Goal: Task Accomplishment & Management: Manage account settings

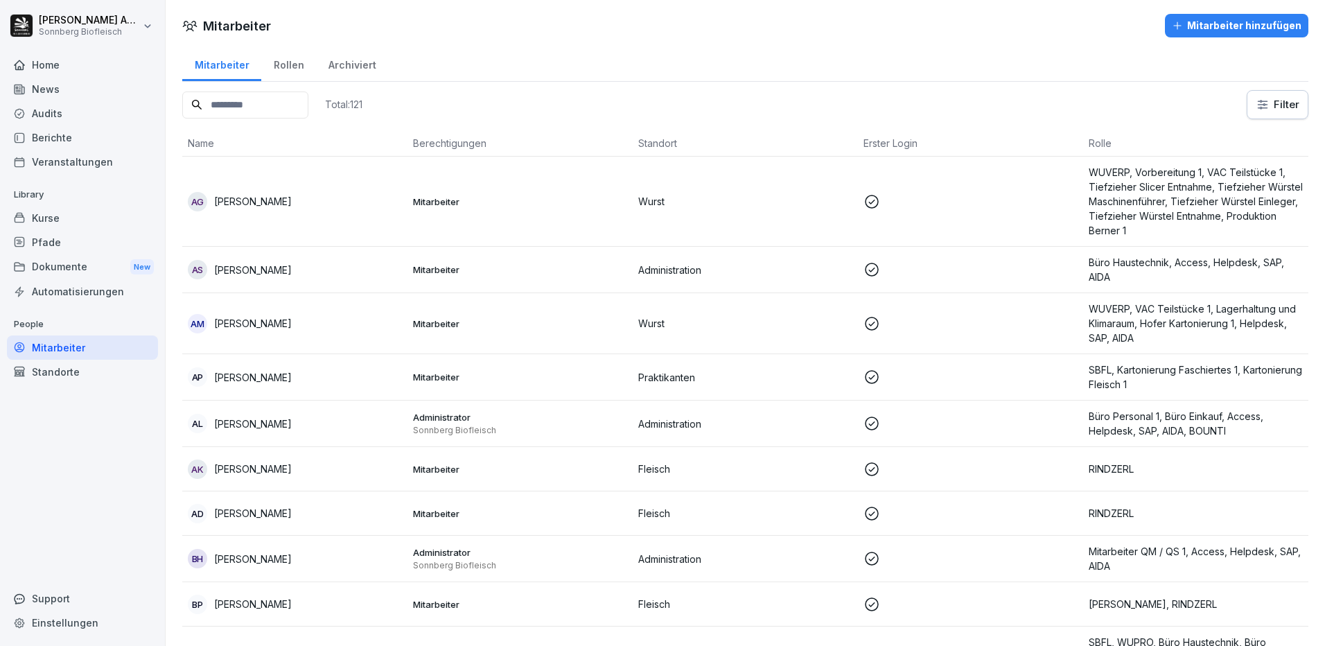
click at [271, 68] on div "Rollen" at bounding box center [288, 63] width 55 height 35
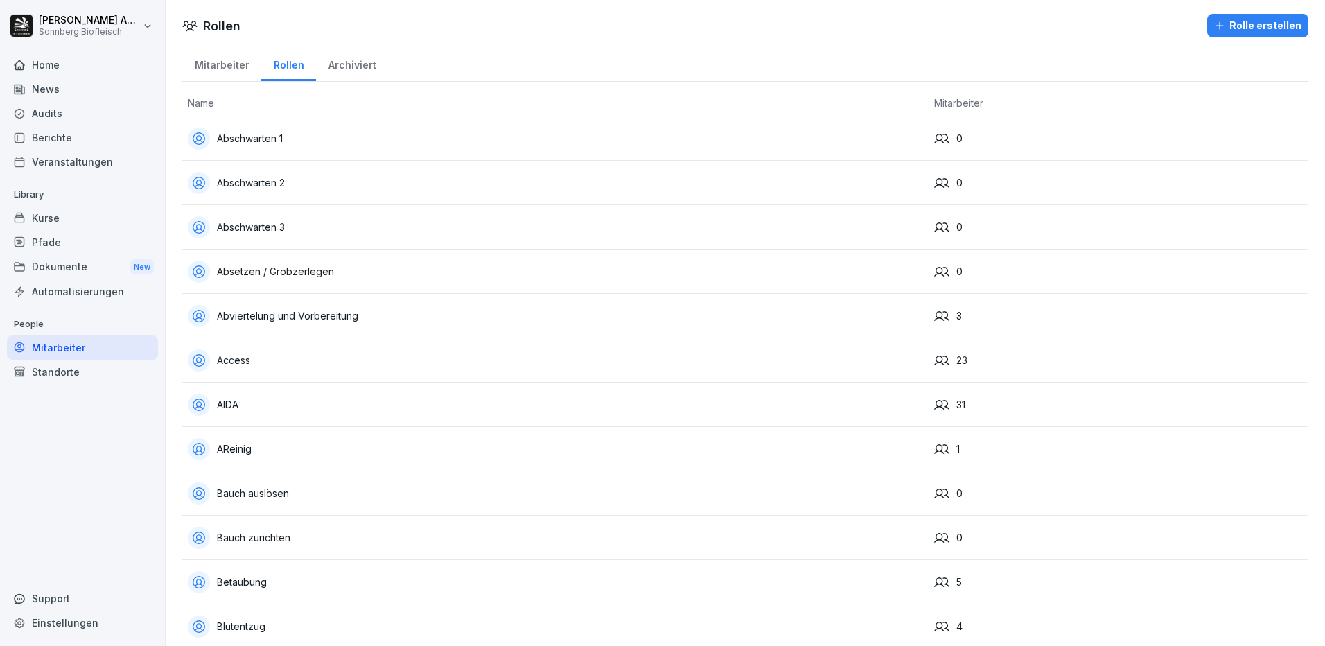
click at [214, 68] on div "Mitarbeiter" at bounding box center [221, 63] width 79 height 35
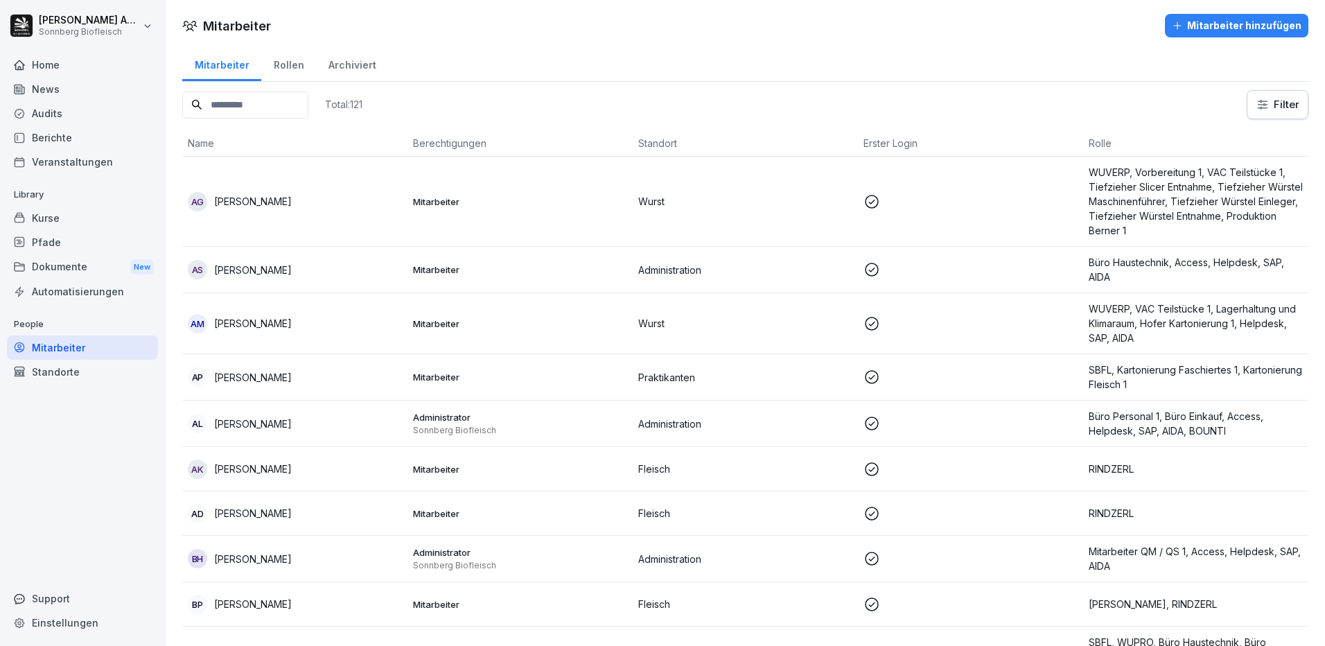
click at [277, 106] on input at bounding box center [245, 104] width 126 height 27
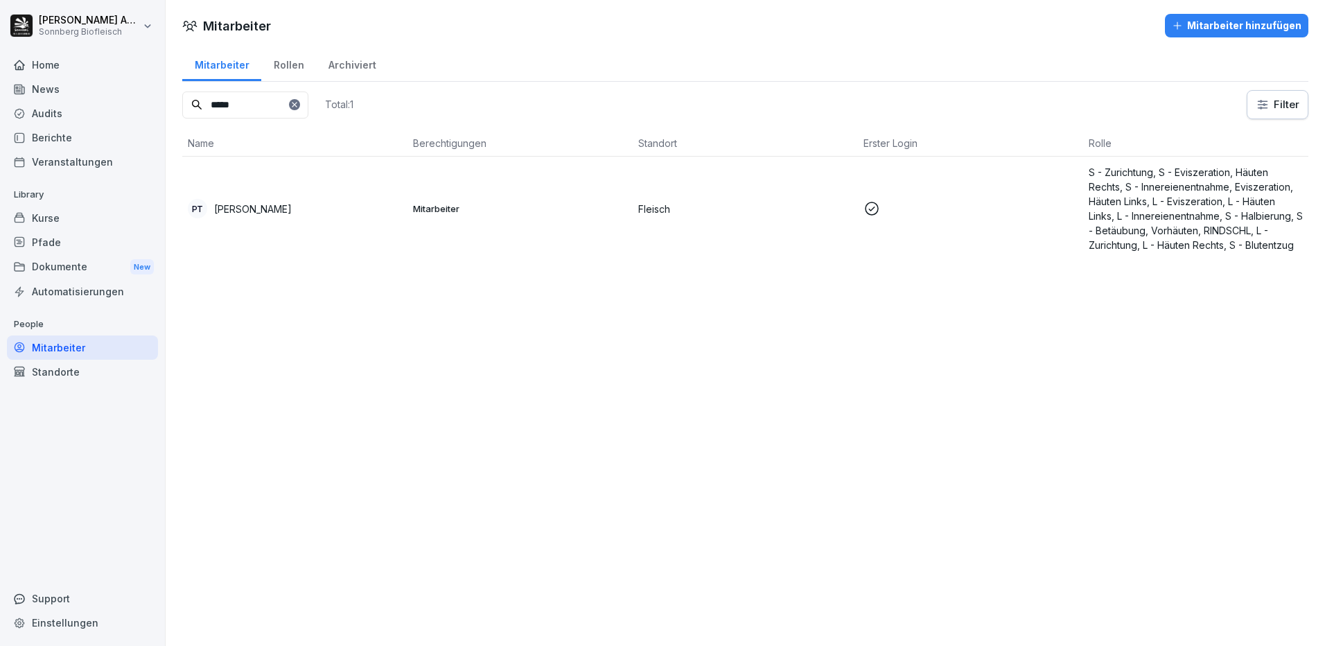
click at [233, 200] on div "PT Petr Tesar" at bounding box center [295, 208] width 214 height 19
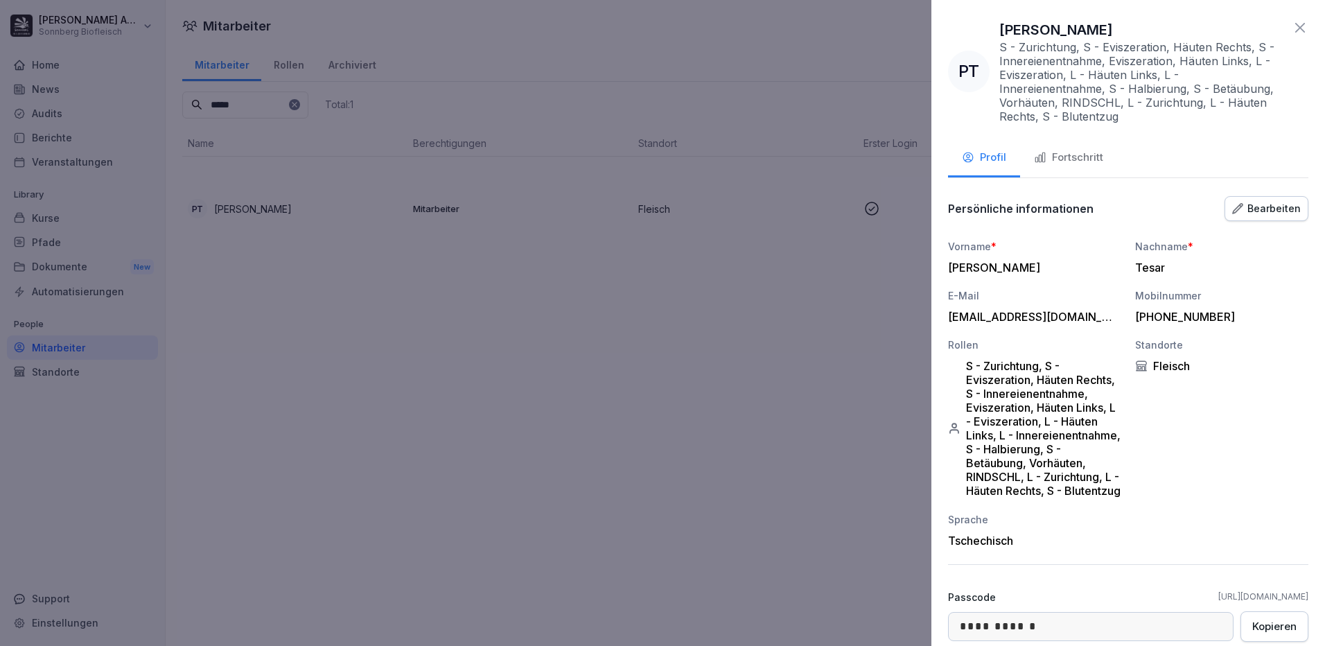
click at [287, 296] on div at bounding box center [662, 323] width 1325 height 646
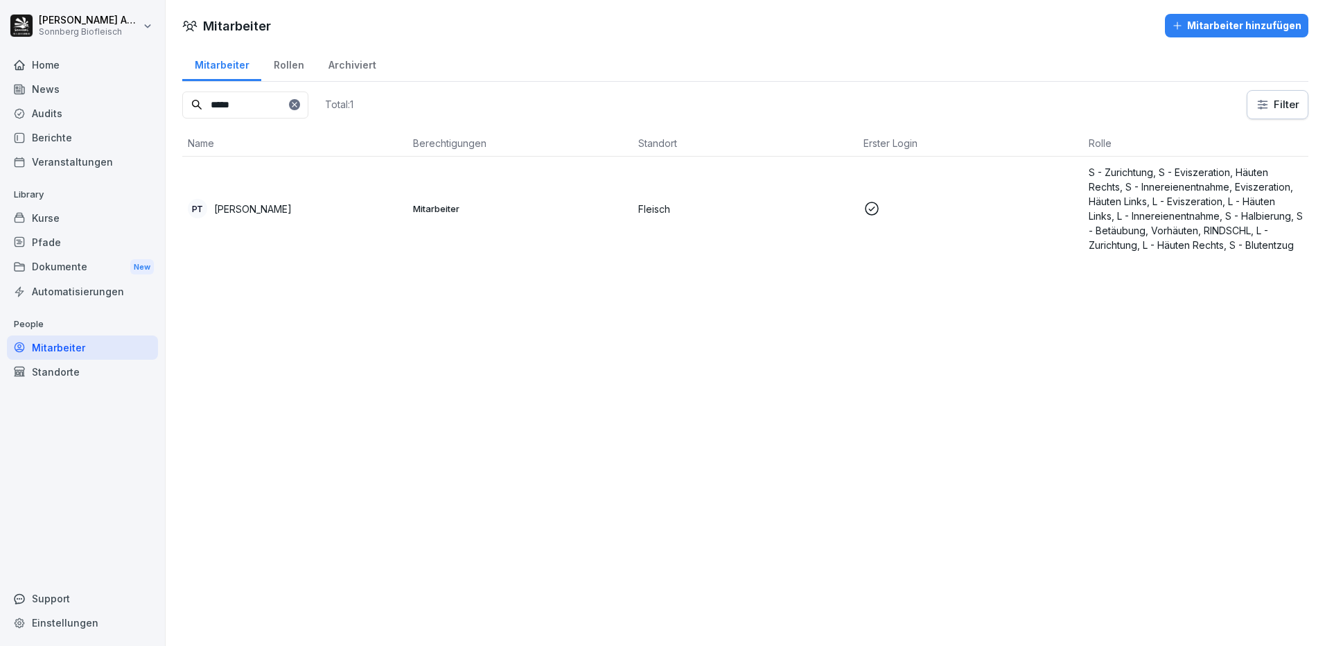
drag, startPoint x: 245, startPoint y: 113, endPoint x: 153, endPoint y: 99, distance: 92.5
click at [153, 99] on div "Nicole Anibas Sonnberg Biofleisch Home News Audits Berichte Veranstaltungen Lib…" at bounding box center [662, 323] width 1325 height 646
click at [241, 220] on td "DS Daniel Suth" at bounding box center [294, 209] width 225 height 104
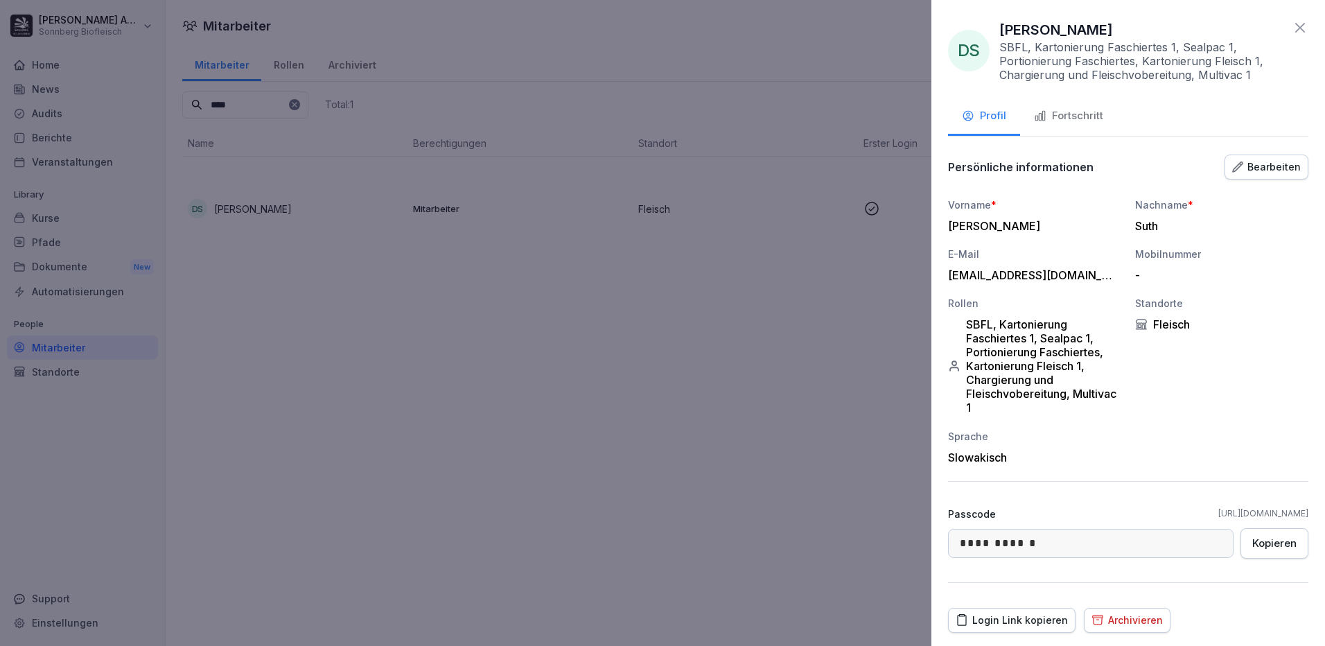
click at [1095, 120] on div "Fortschritt" at bounding box center [1068, 116] width 69 height 16
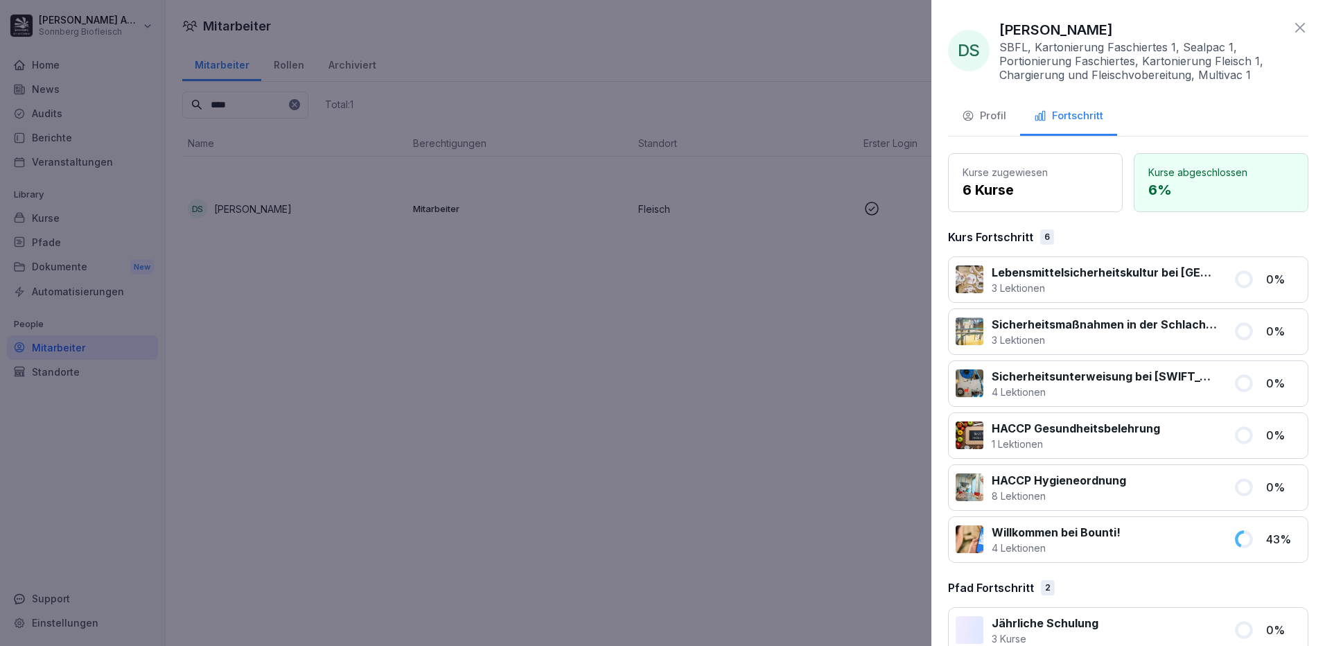
click at [198, 392] on div at bounding box center [662, 323] width 1325 height 646
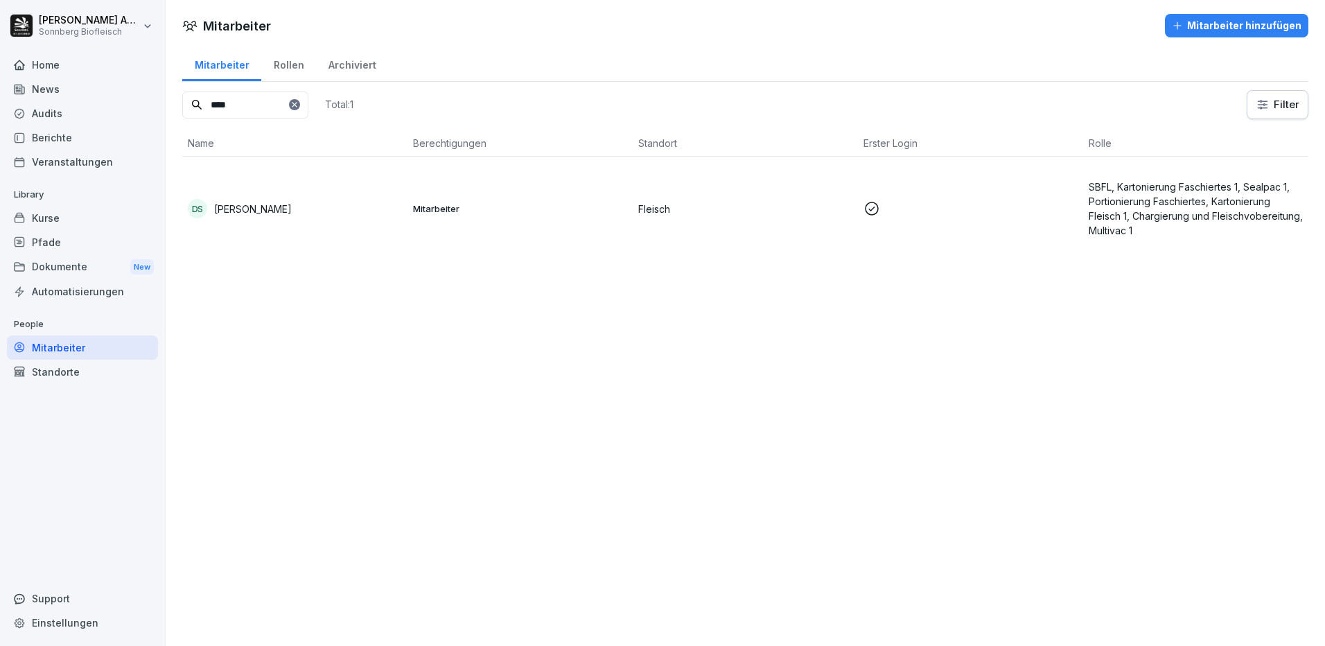
drag, startPoint x: 272, startPoint y: 106, endPoint x: 87, endPoint y: 91, distance: 186.3
click at [87, 91] on div "Nicole Anibas Sonnberg Biofleisch Home News Audits Berichte Veranstaltungen Lib…" at bounding box center [662, 323] width 1325 height 646
click at [255, 200] on div "PT Petr Tesar" at bounding box center [295, 208] width 214 height 19
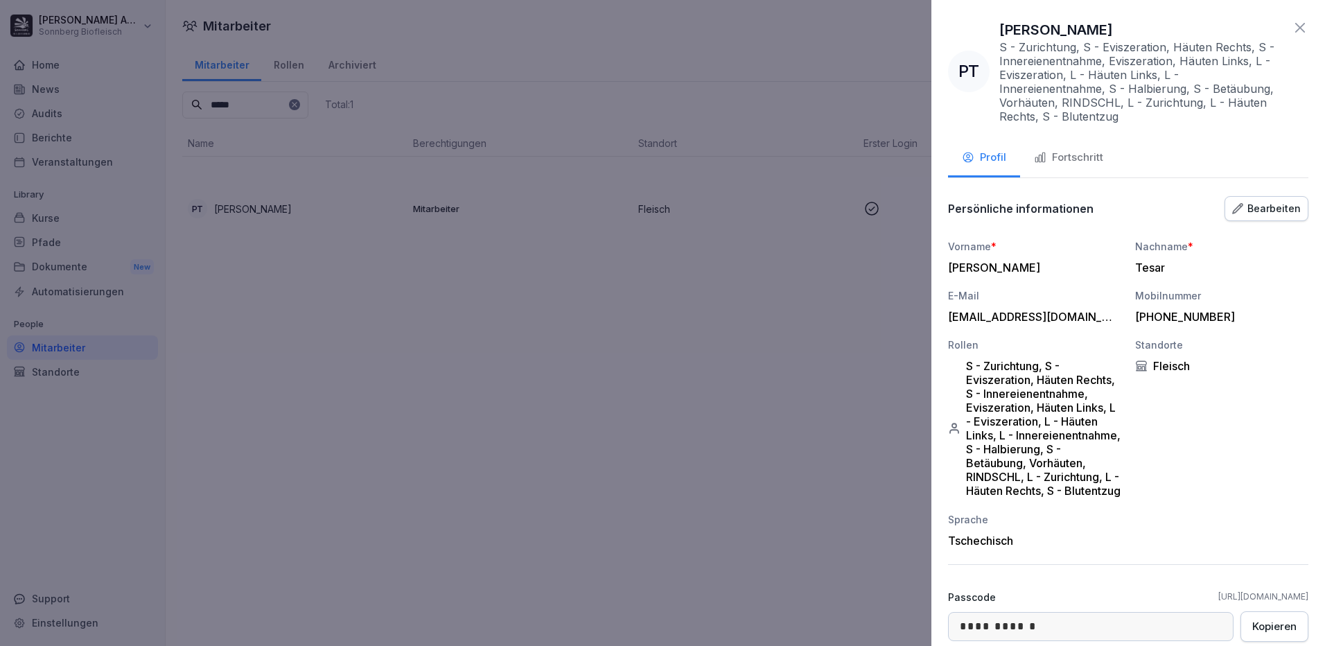
click at [1089, 159] on div "Fortschritt" at bounding box center [1068, 158] width 69 height 16
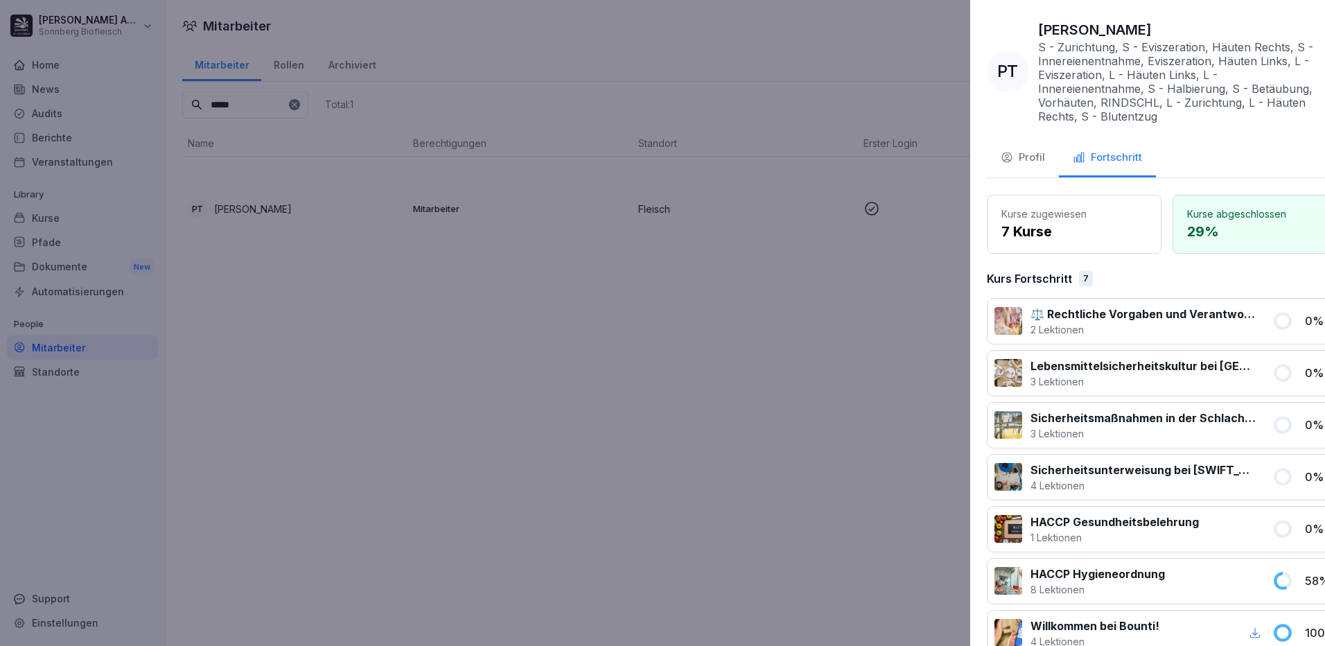
click at [719, 513] on div at bounding box center [662, 323] width 1325 height 646
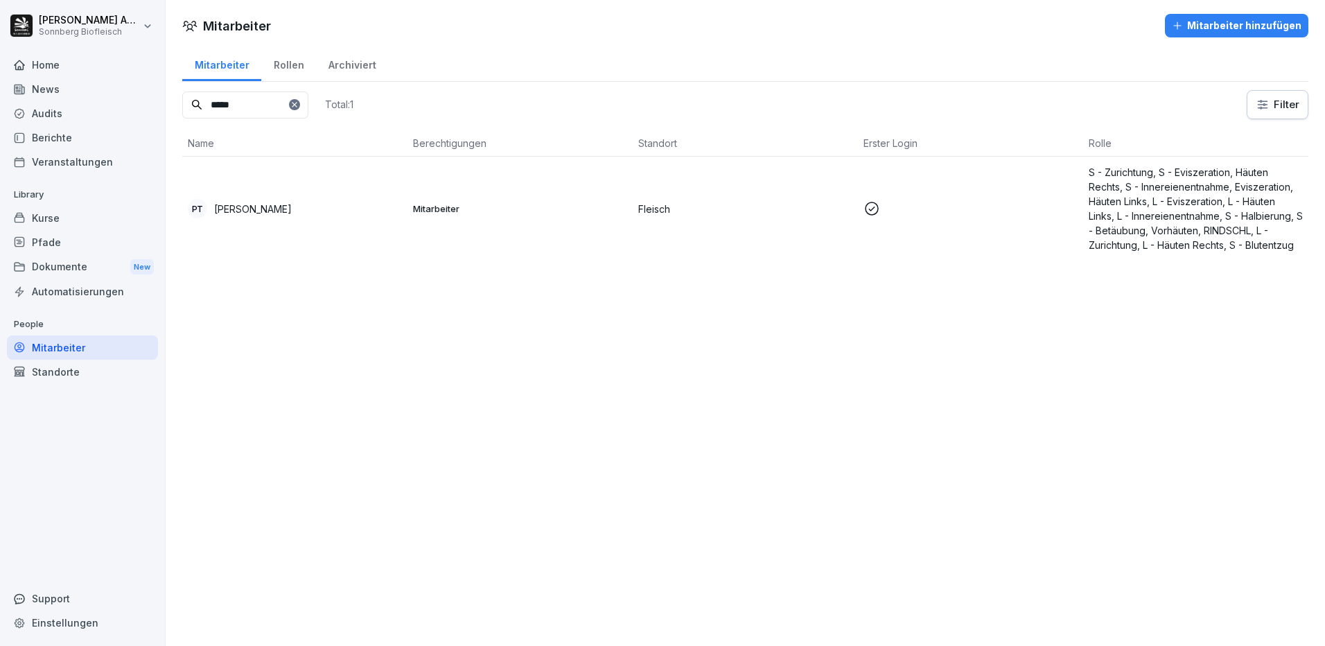
drag, startPoint x: 266, startPoint y: 111, endPoint x: 154, endPoint y: 96, distance: 112.6
click at [154, 96] on div "Nicole Anibas Sonnberg Biofleisch Home News Audits Berichte Veranstaltungen Lib…" at bounding box center [662, 323] width 1325 height 646
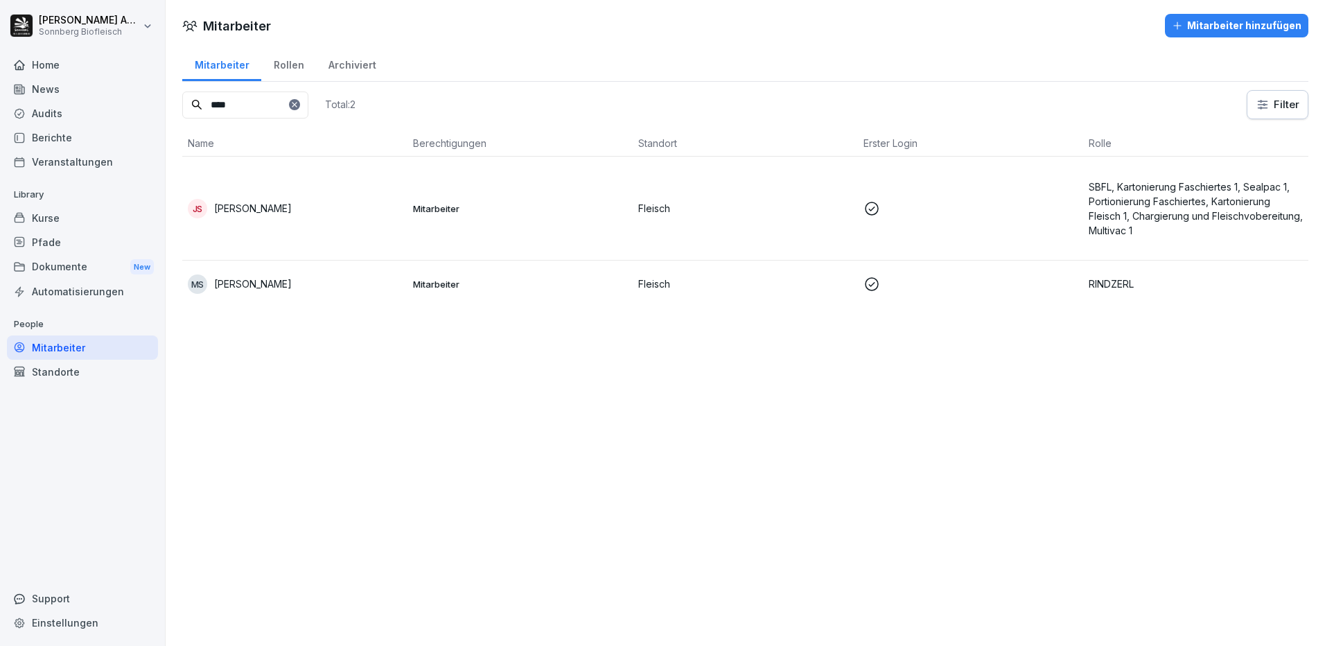
click at [253, 218] on td "JS Jan Silmbrod" at bounding box center [294, 209] width 225 height 104
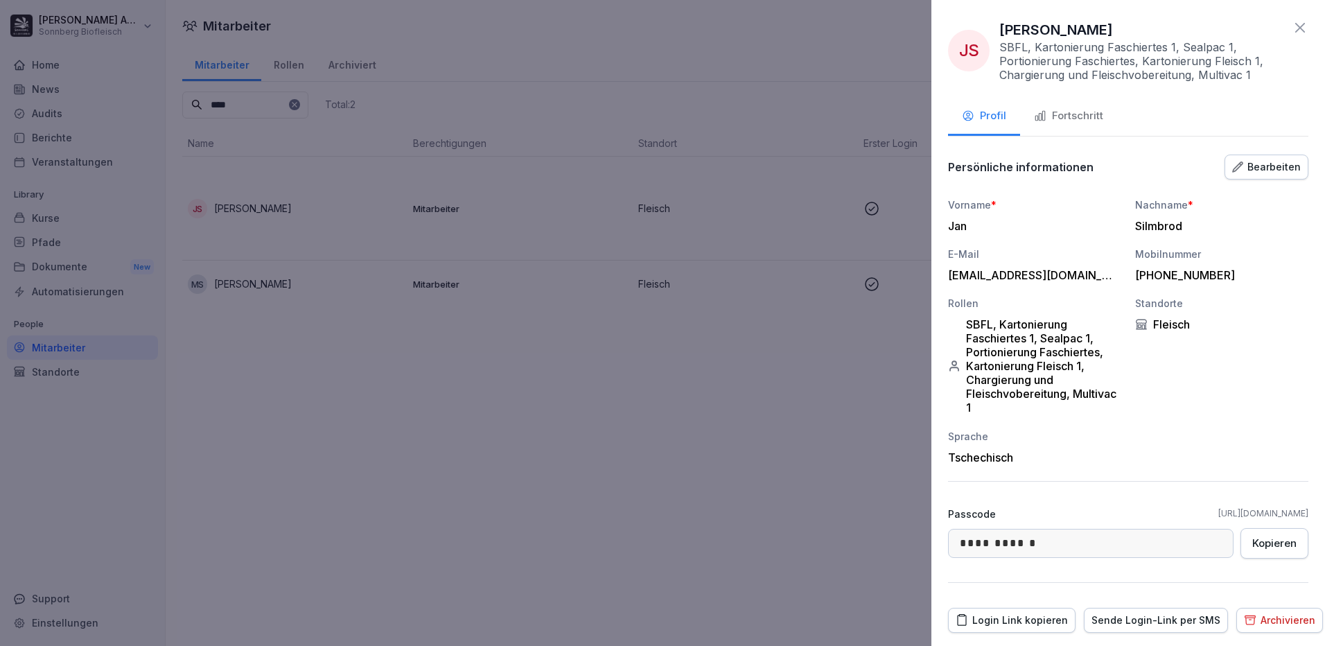
click at [1086, 113] on div "Fortschritt" at bounding box center [1068, 116] width 69 height 16
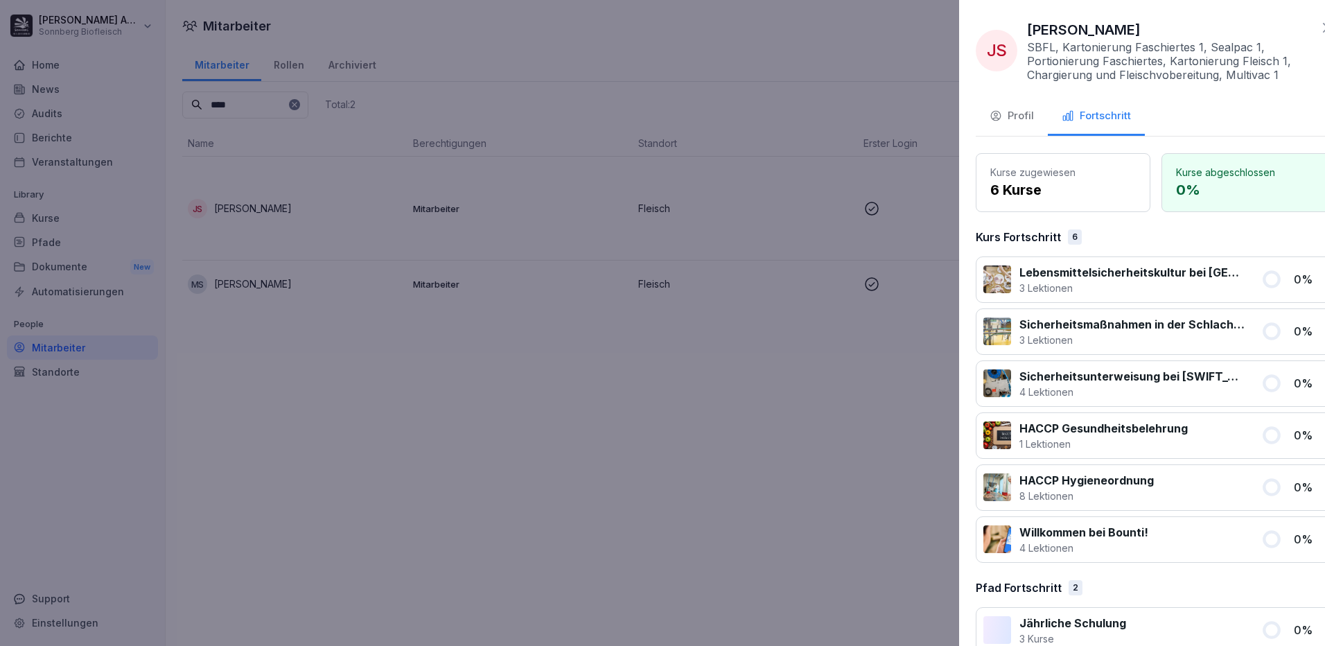
click at [251, 110] on div at bounding box center [662, 323] width 1325 height 646
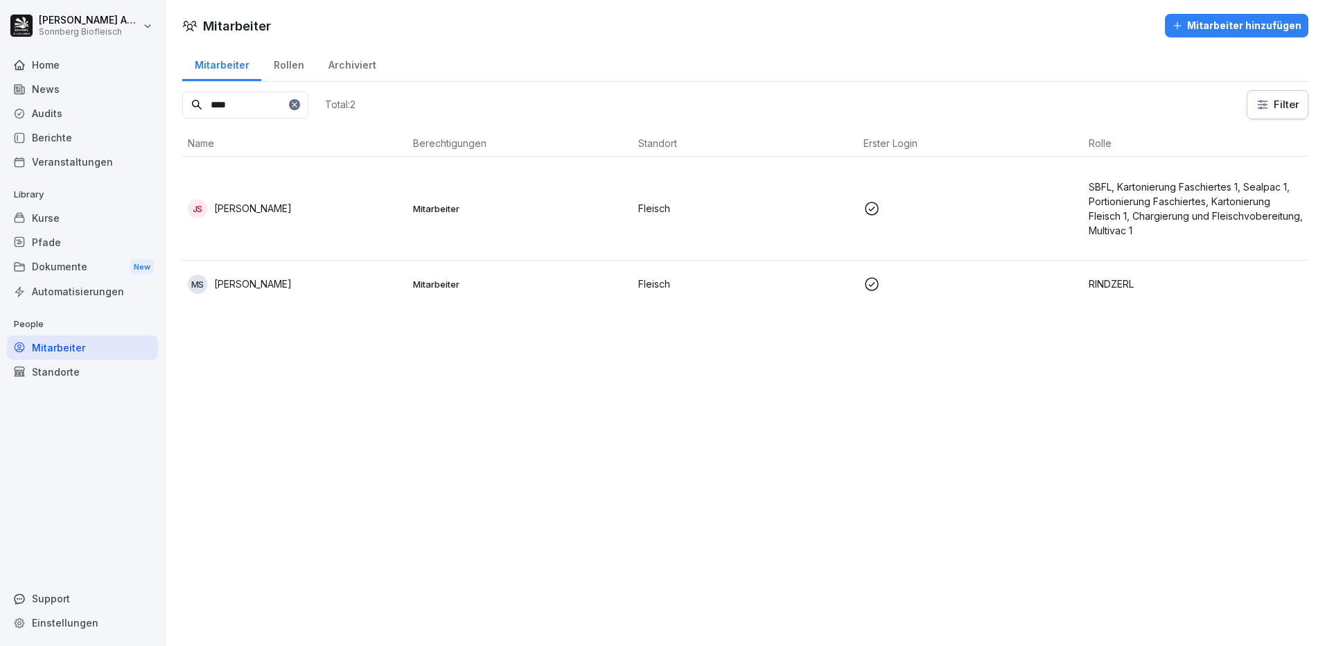
drag, startPoint x: 249, startPoint y: 105, endPoint x: 191, endPoint y: 102, distance: 57.6
click at [192, 103] on div "****" at bounding box center [245, 104] width 126 height 27
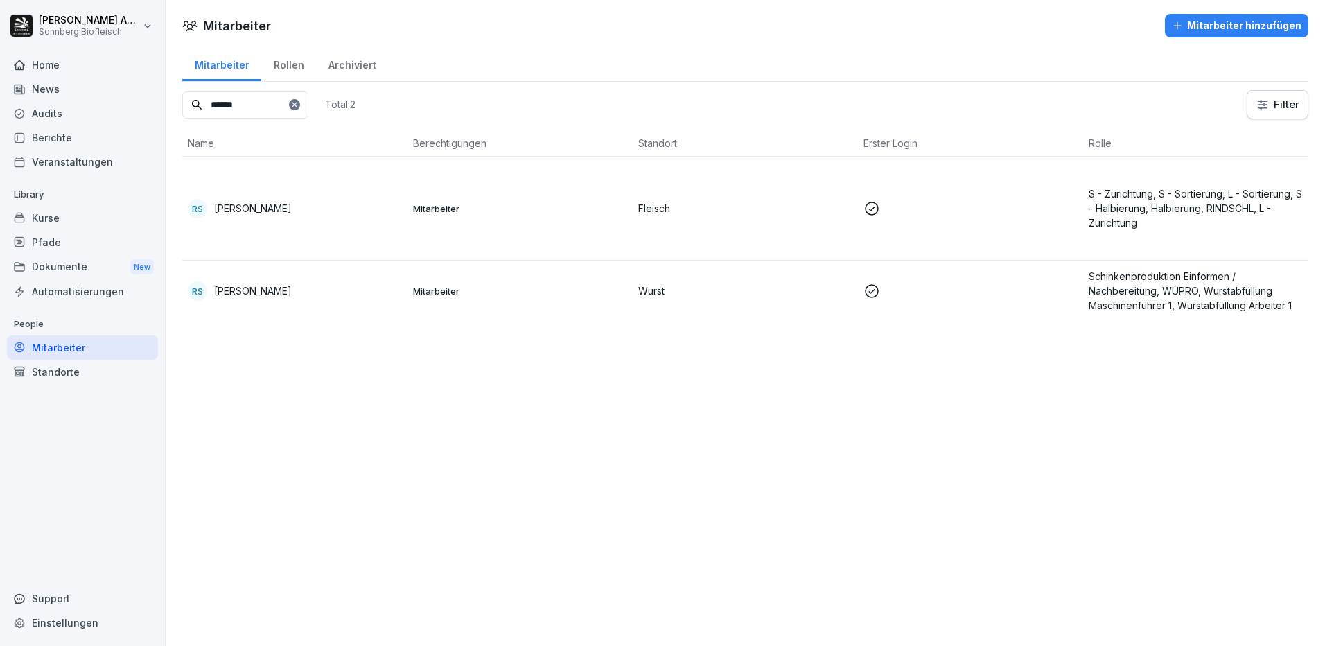
click at [262, 196] on td "RS Robert Mihaly Szabo" at bounding box center [294, 209] width 225 height 104
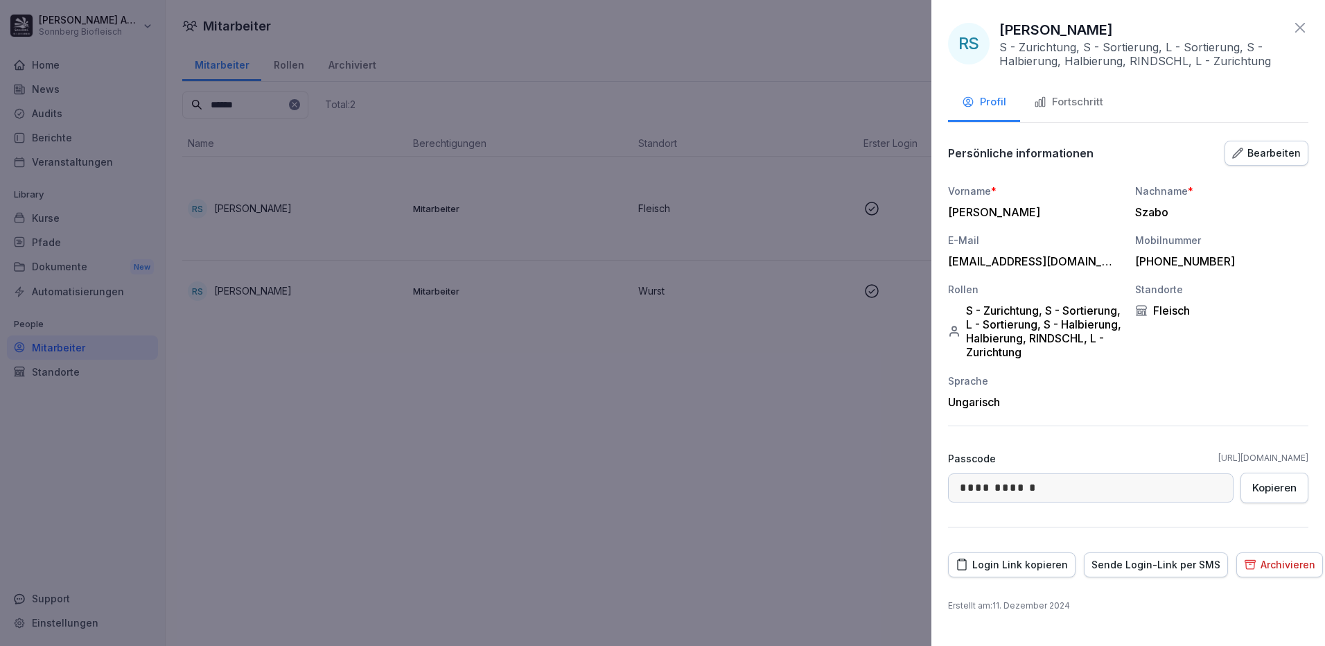
drag, startPoint x: 1072, startPoint y: 106, endPoint x: 1083, endPoint y: 116, distance: 14.7
click at [1073, 105] on div "Fortschritt" at bounding box center [1068, 102] width 69 height 16
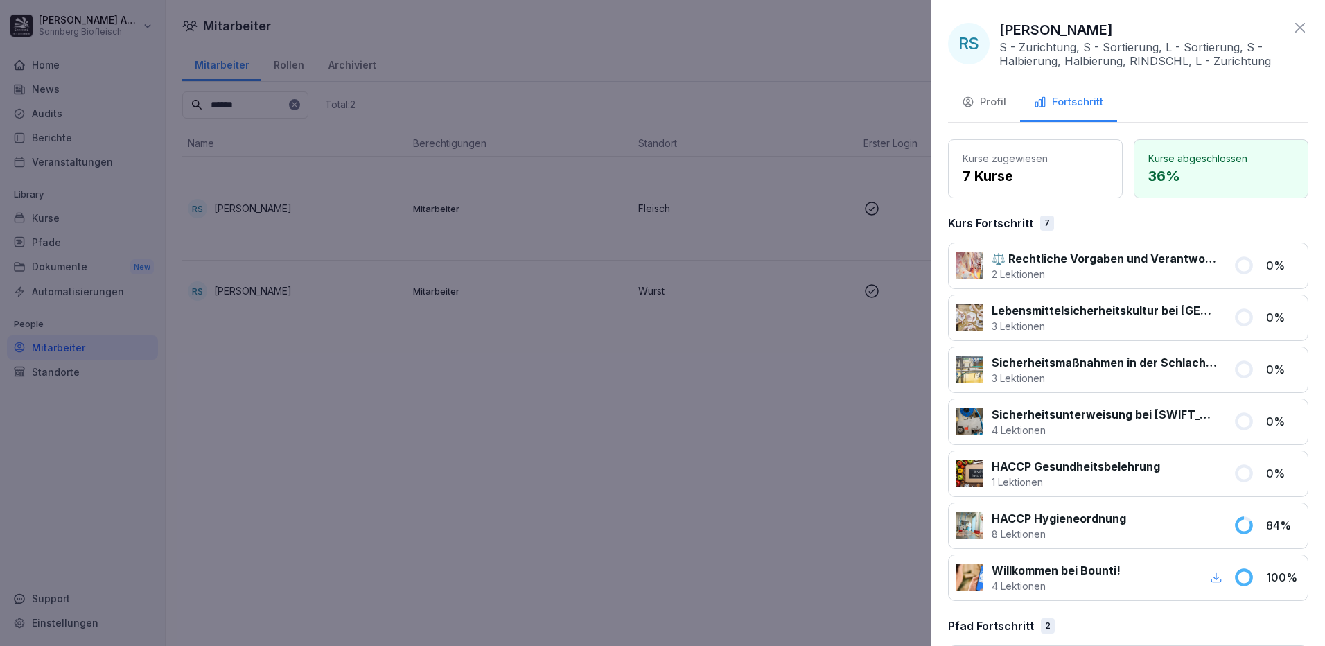
scroll to position [117, 0]
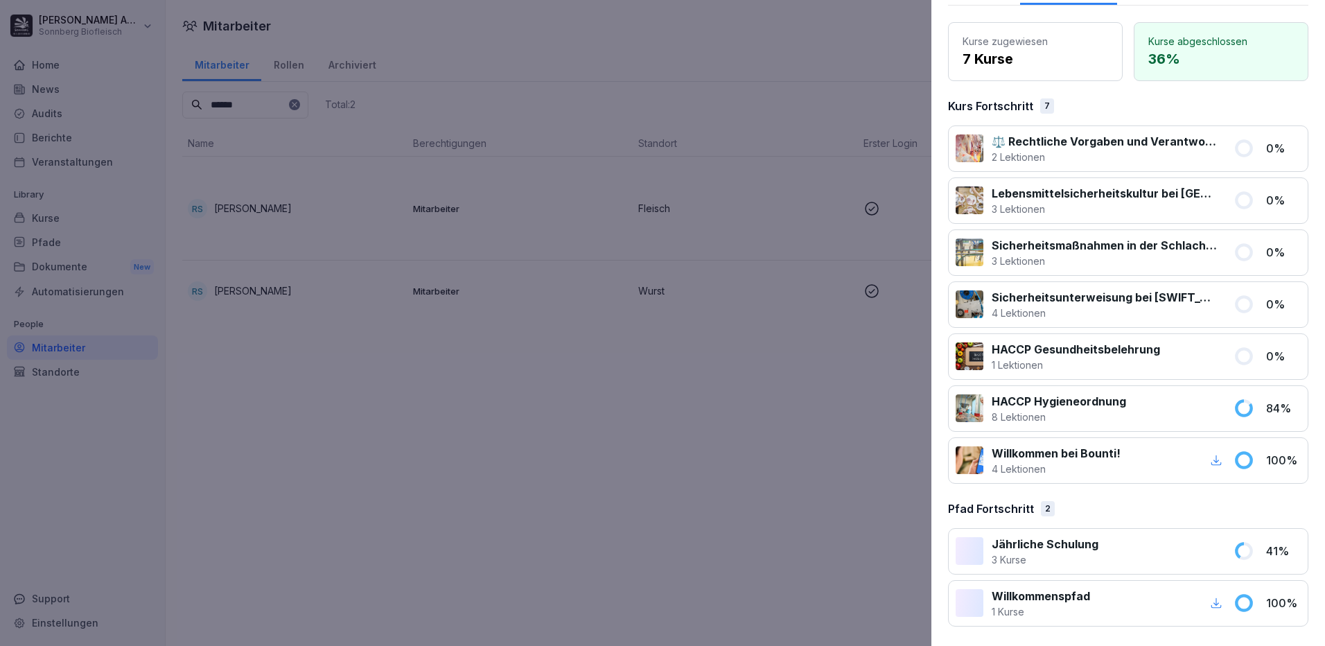
drag, startPoint x: 340, startPoint y: 458, endPoint x: 330, endPoint y: 342, distance: 116.8
click at [341, 457] on div at bounding box center [662, 323] width 1325 height 646
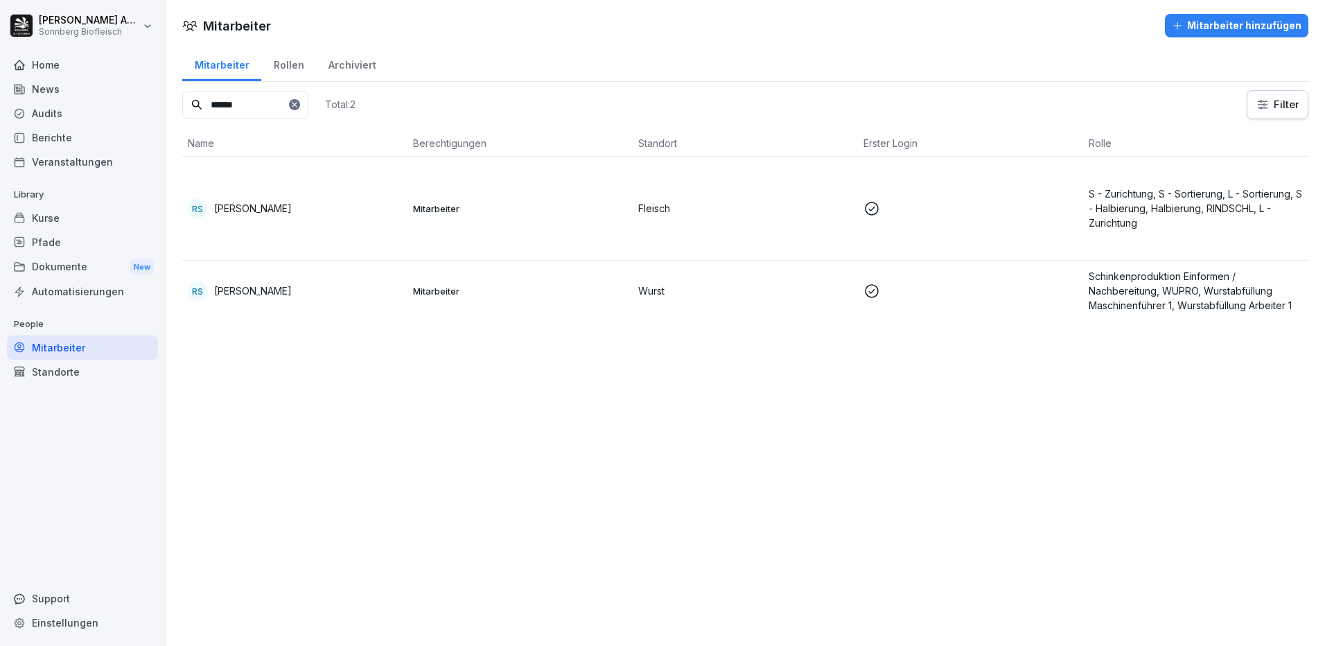
drag, startPoint x: 141, startPoint y: 94, endPoint x: 127, endPoint y: 90, distance: 13.6
click at [127, 90] on div "Nicole Anibas Sonnberg Biofleisch Home News Audits Berichte Veranstaltungen Lib…" at bounding box center [662, 323] width 1325 height 646
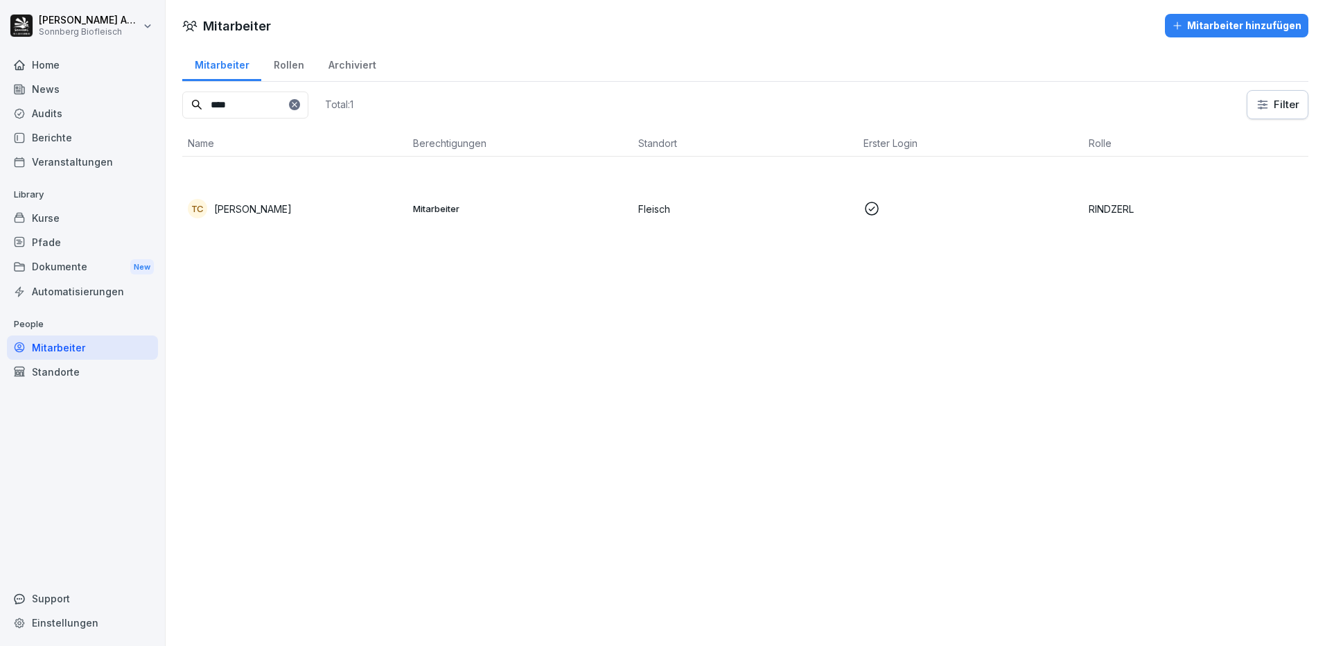
type input "****"
click at [251, 206] on p "Tibor Csurgai" at bounding box center [253, 209] width 78 height 15
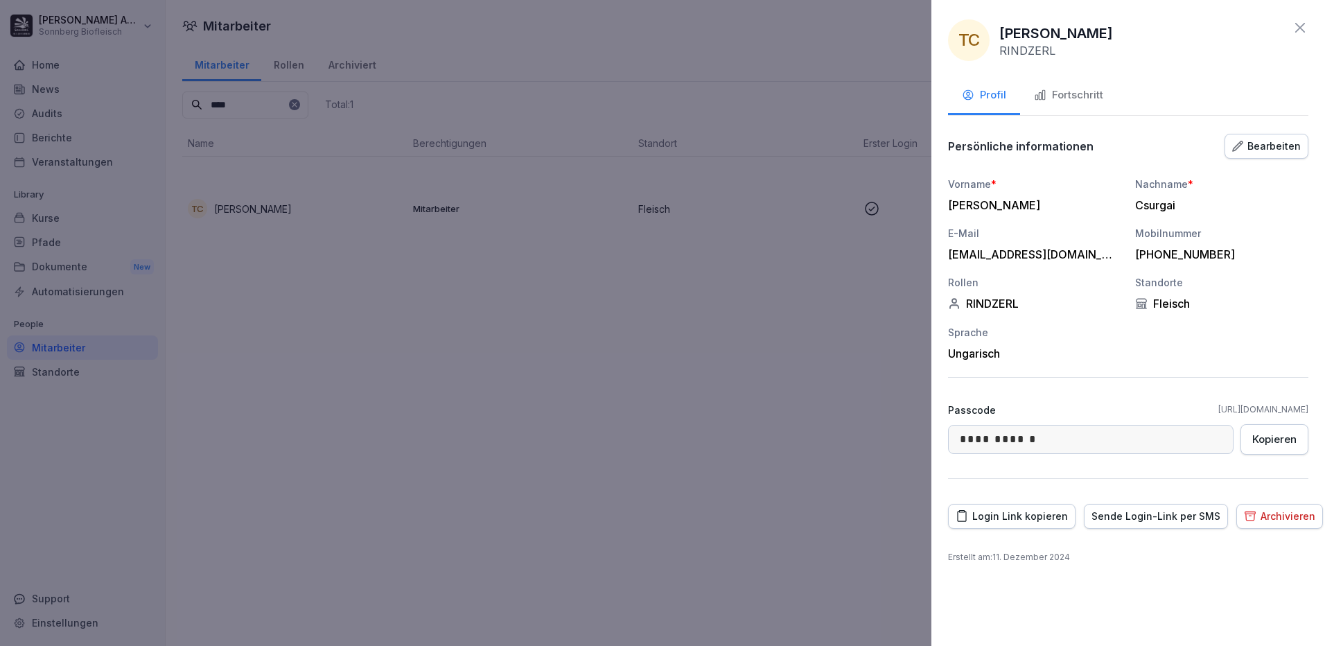
click at [1065, 108] on button "Fortschritt" at bounding box center [1068, 96] width 97 height 37
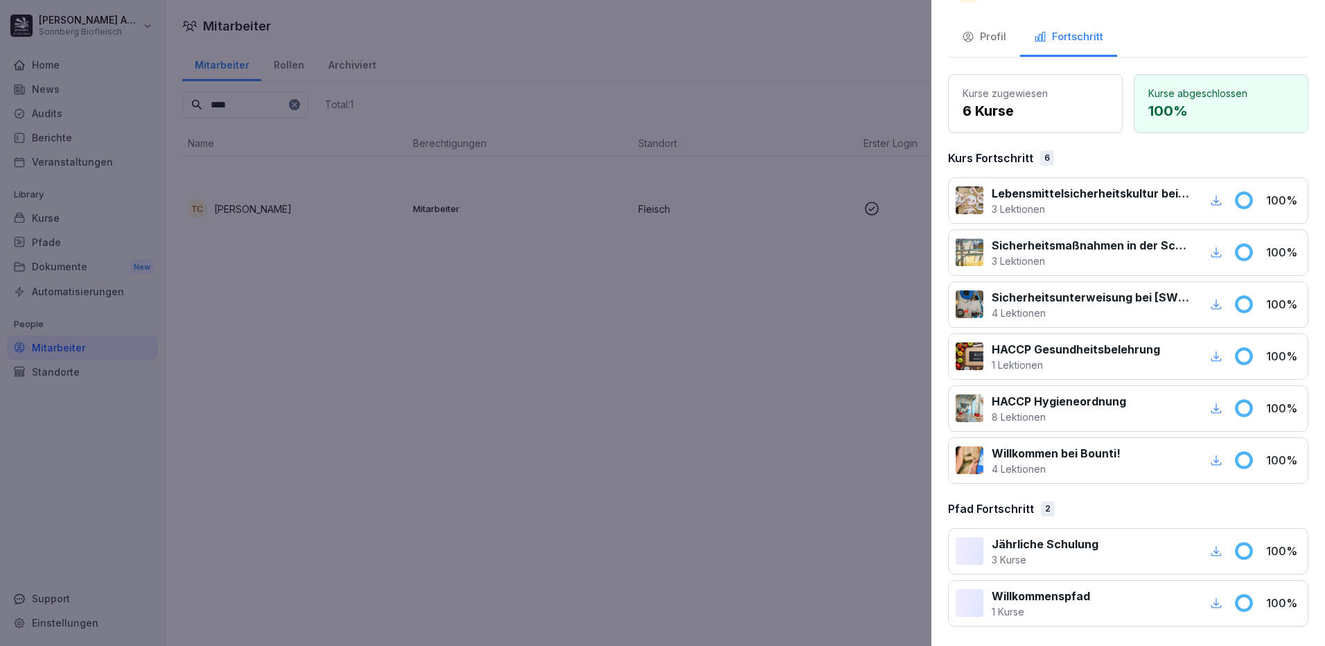
scroll to position [0, 0]
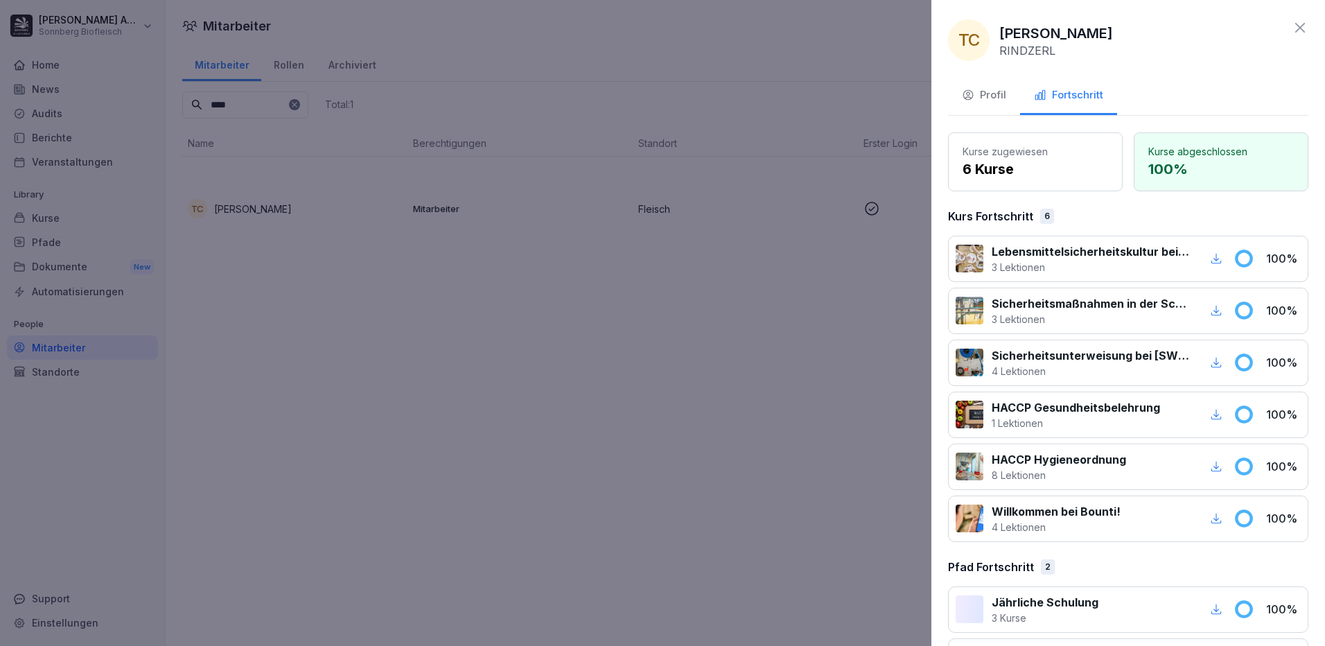
click at [246, 102] on div at bounding box center [662, 323] width 1325 height 646
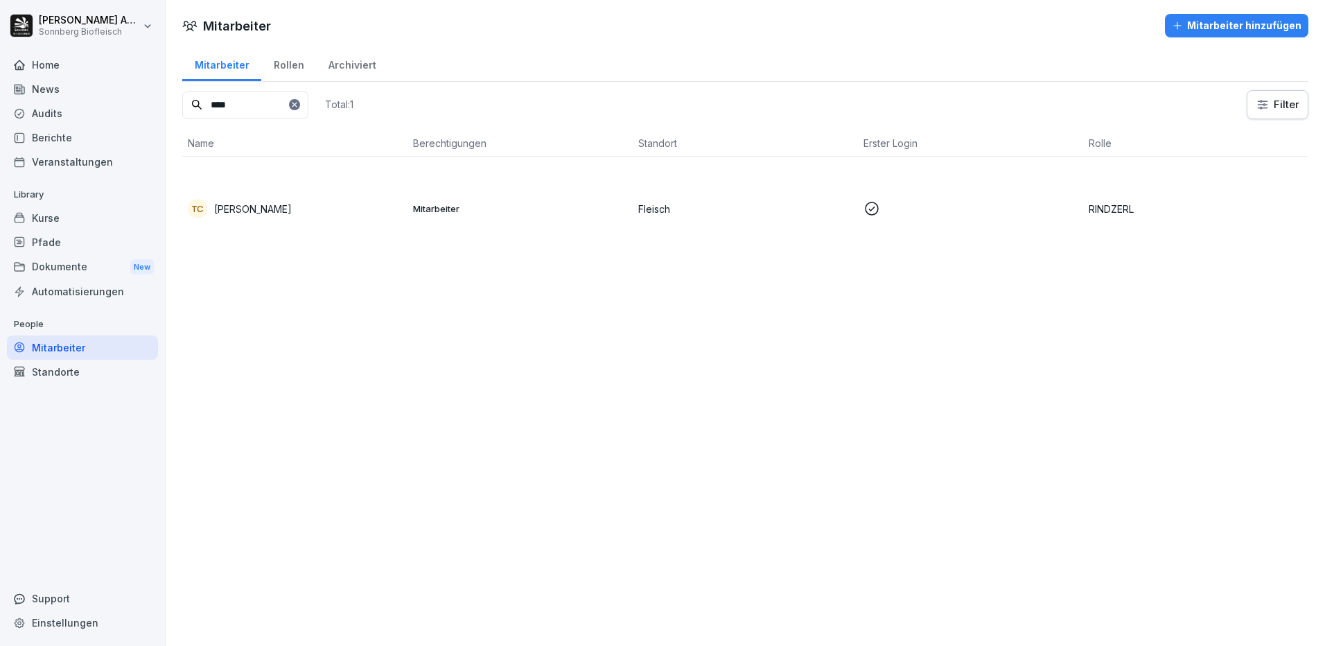
drag, startPoint x: 259, startPoint y: 107, endPoint x: 151, endPoint y: 103, distance: 108.2
click at [151, 103] on div "Nicole Anibas Sonnberg Biofleisch Home News Audits Berichte Veranstaltungen Lib…" at bounding box center [662, 323] width 1325 height 646
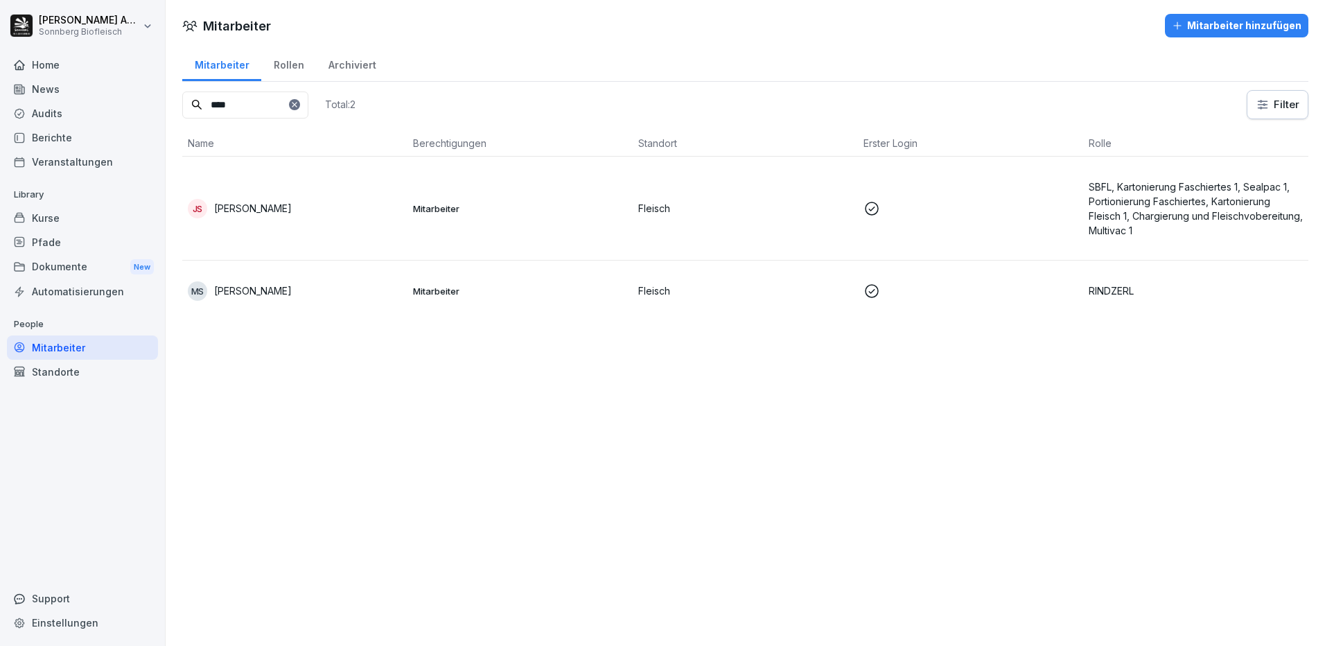
click at [283, 209] on div "JS Jan Silmbrod" at bounding box center [295, 208] width 214 height 19
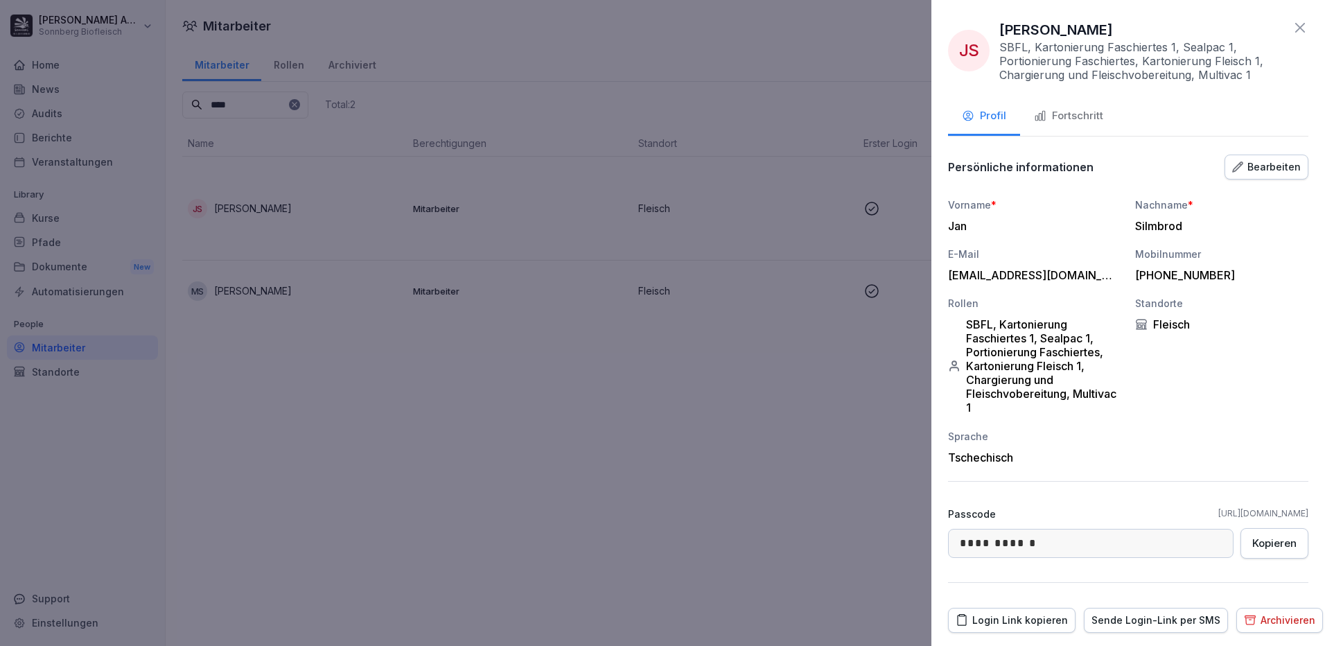
click at [1106, 113] on button "Fortschritt" at bounding box center [1068, 116] width 97 height 37
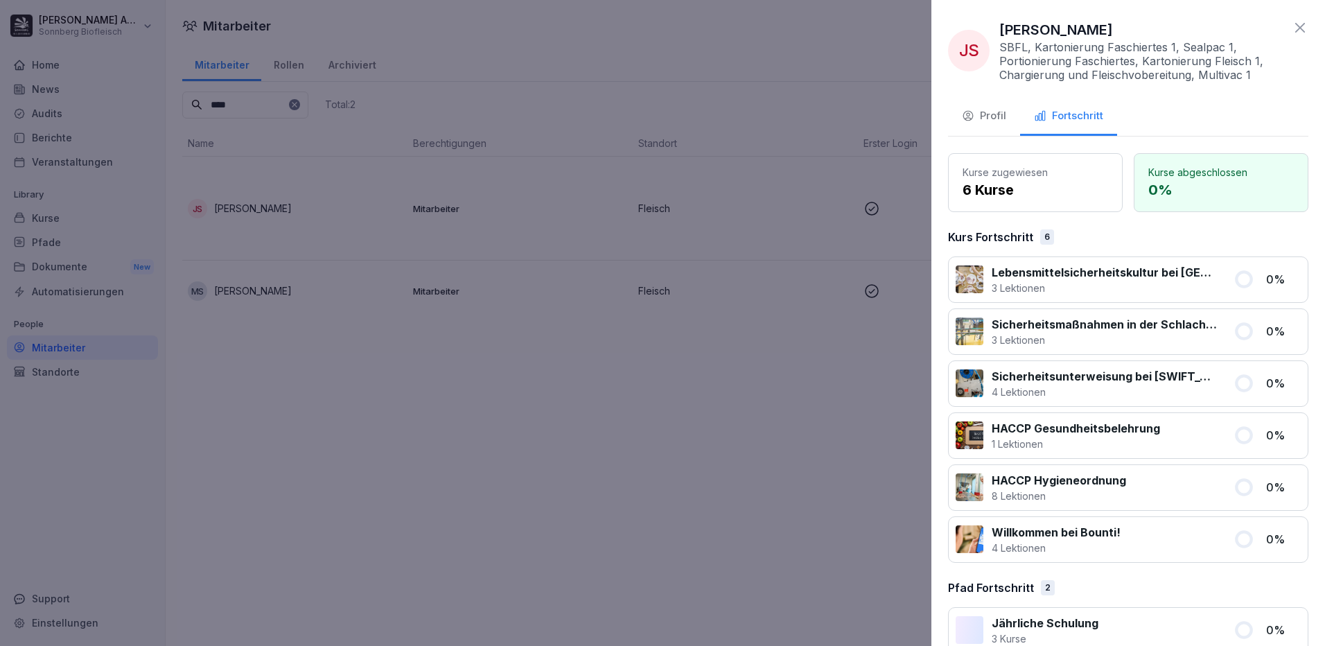
click at [976, 116] on div "Profil" at bounding box center [984, 116] width 44 height 16
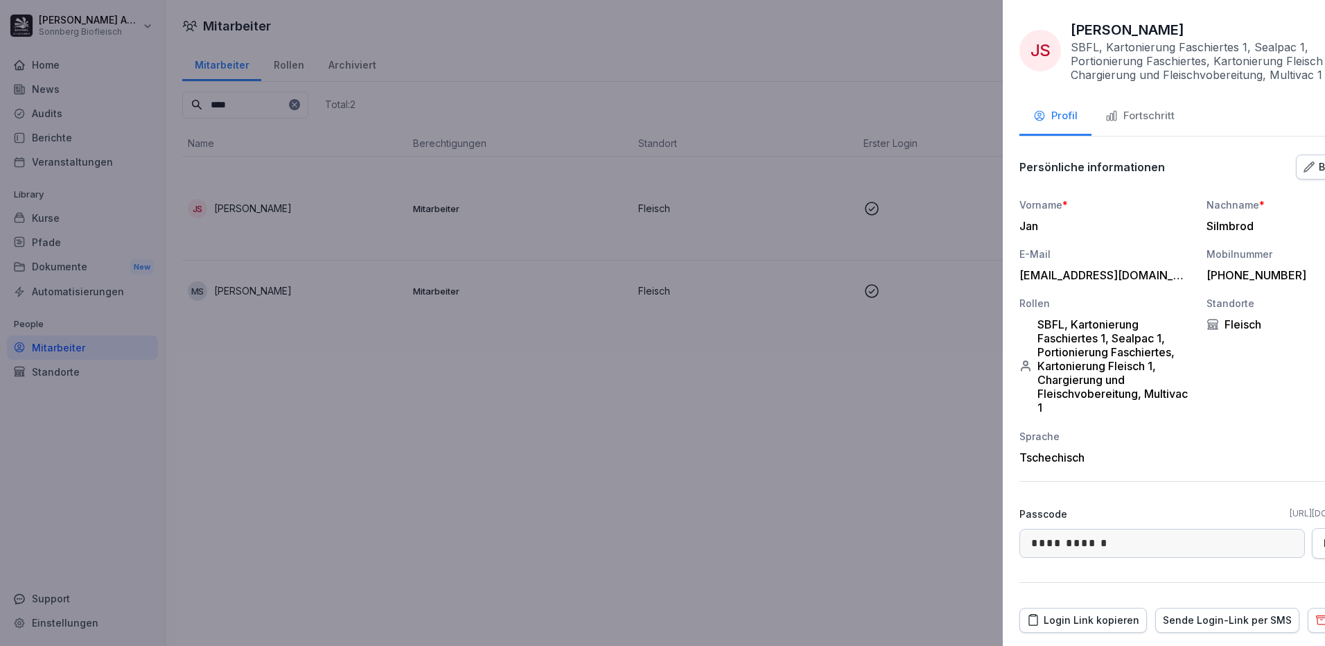
click at [513, 467] on div at bounding box center [662, 323] width 1325 height 646
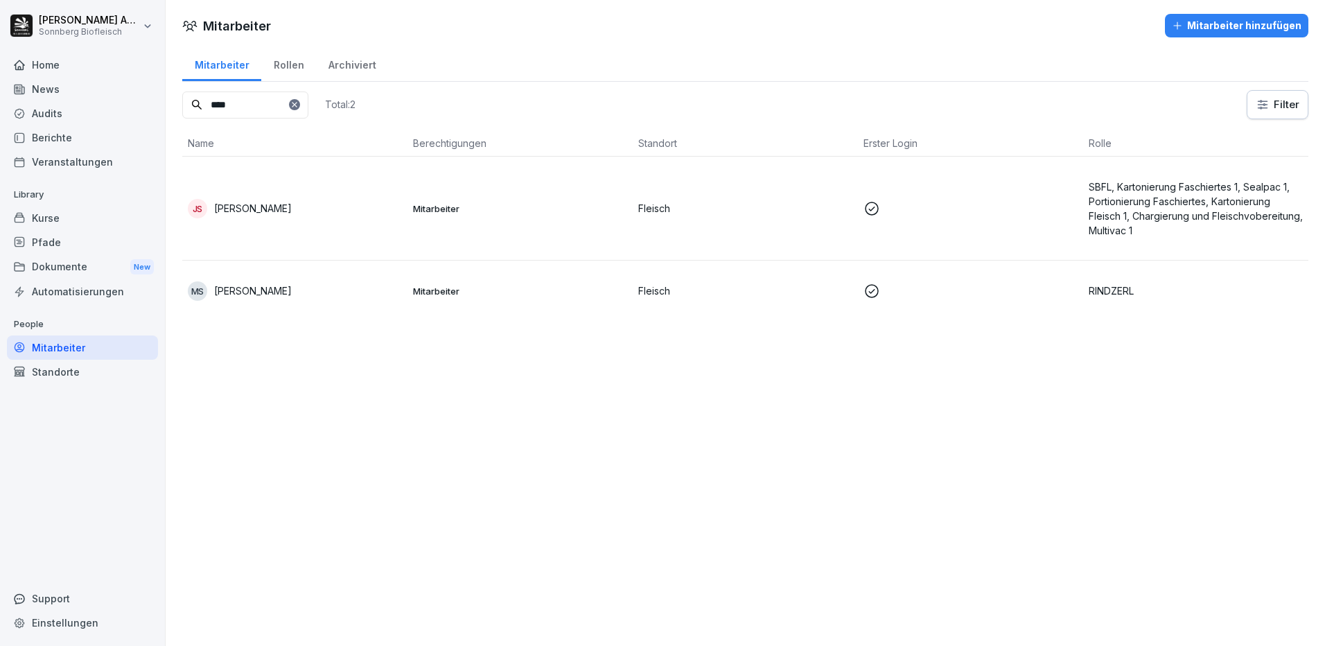
click at [258, 283] on div "MS Michal Silmbrod" at bounding box center [295, 290] width 214 height 19
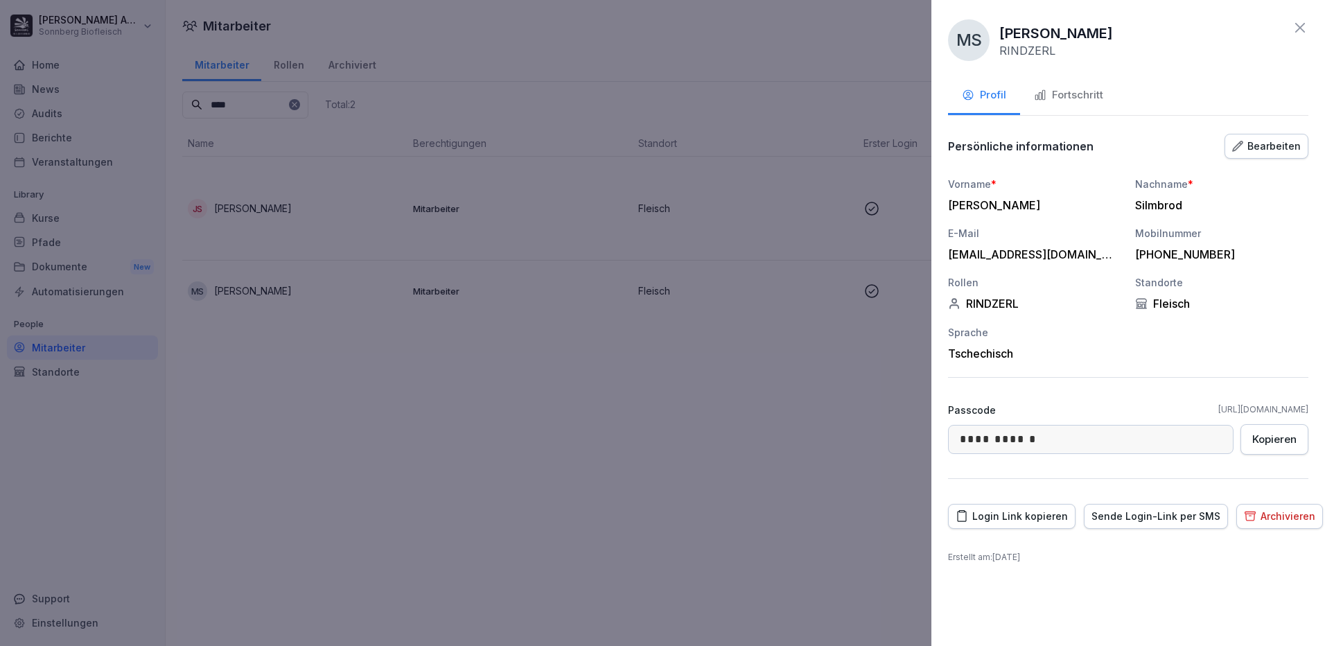
click at [1070, 89] on div "Fortschritt" at bounding box center [1068, 95] width 69 height 16
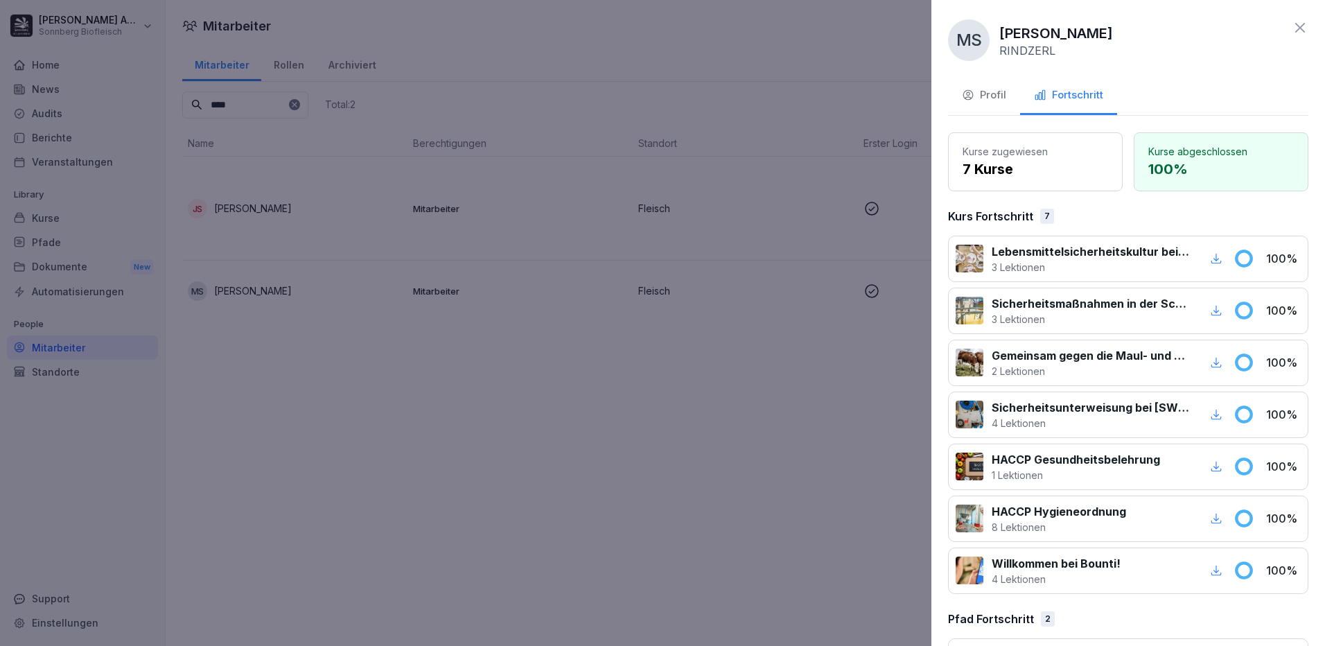
click at [980, 98] on div "Profil" at bounding box center [984, 95] width 44 height 16
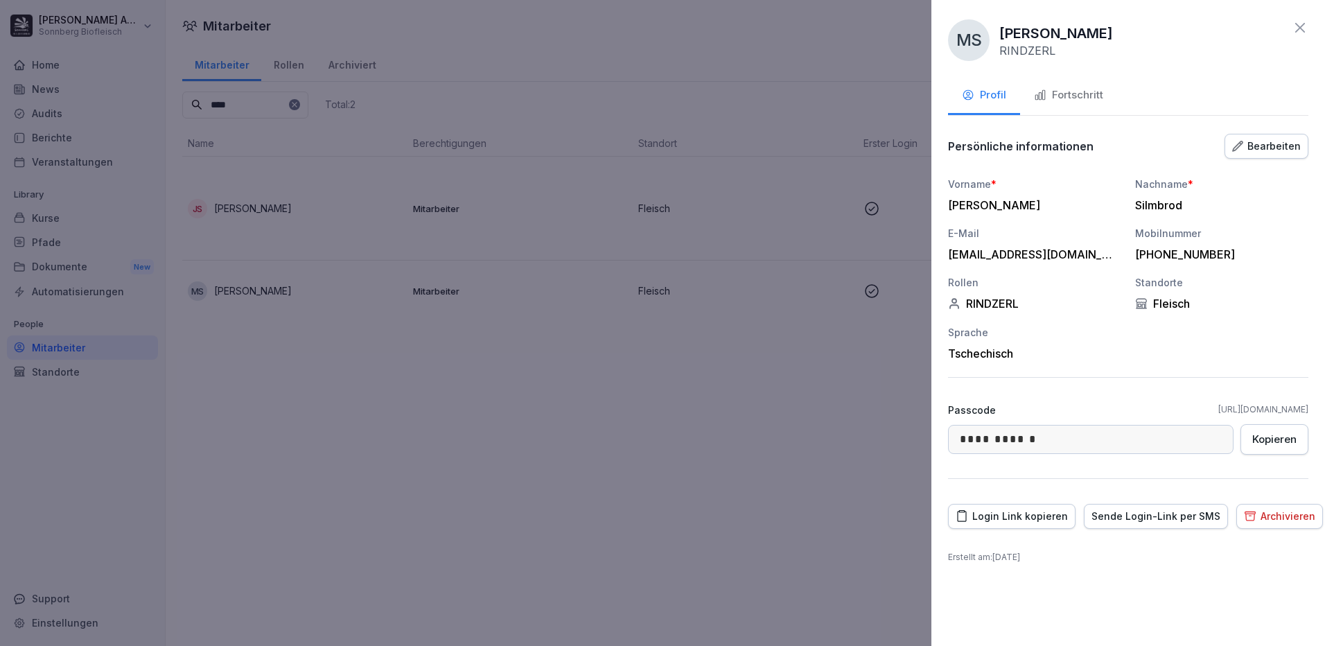
click at [1300, 27] on icon at bounding box center [1300, 28] width 10 height 10
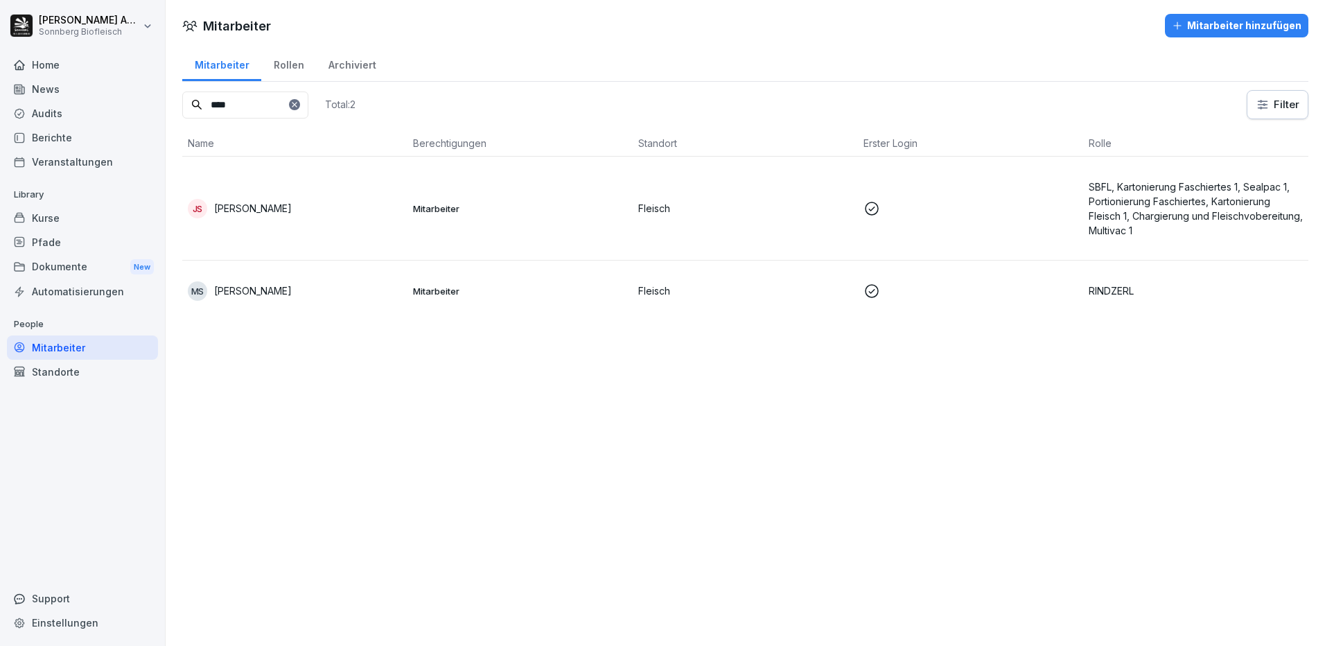
drag, startPoint x: 241, startPoint y: 98, endPoint x: 98, endPoint y: 71, distance: 145.8
click at [98, 71] on div "Nicole Anibas Sonnberg Biofleisch Home News Audits Berichte Veranstaltungen Lib…" at bounding box center [662, 323] width 1325 height 646
click at [263, 194] on td "MU Milan Urbanek" at bounding box center [294, 209] width 225 height 104
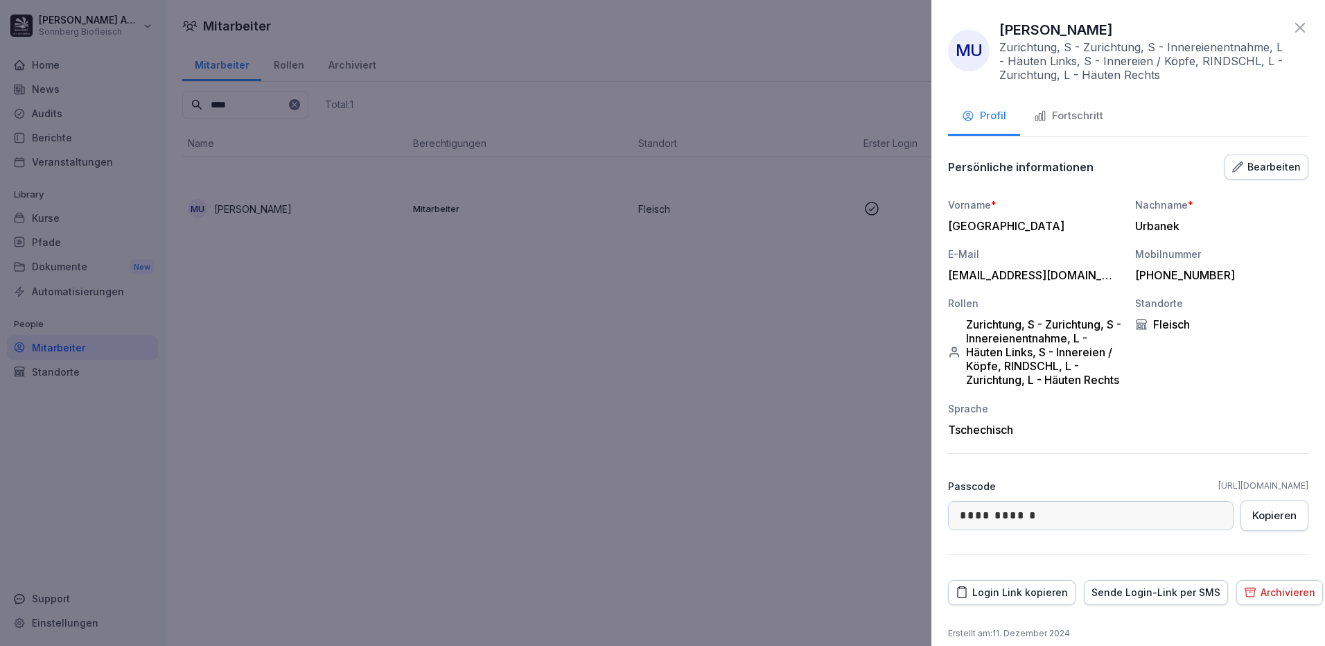
click at [1094, 117] on div "Fortschritt" at bounding box center [1068, 116] width 69 height 16
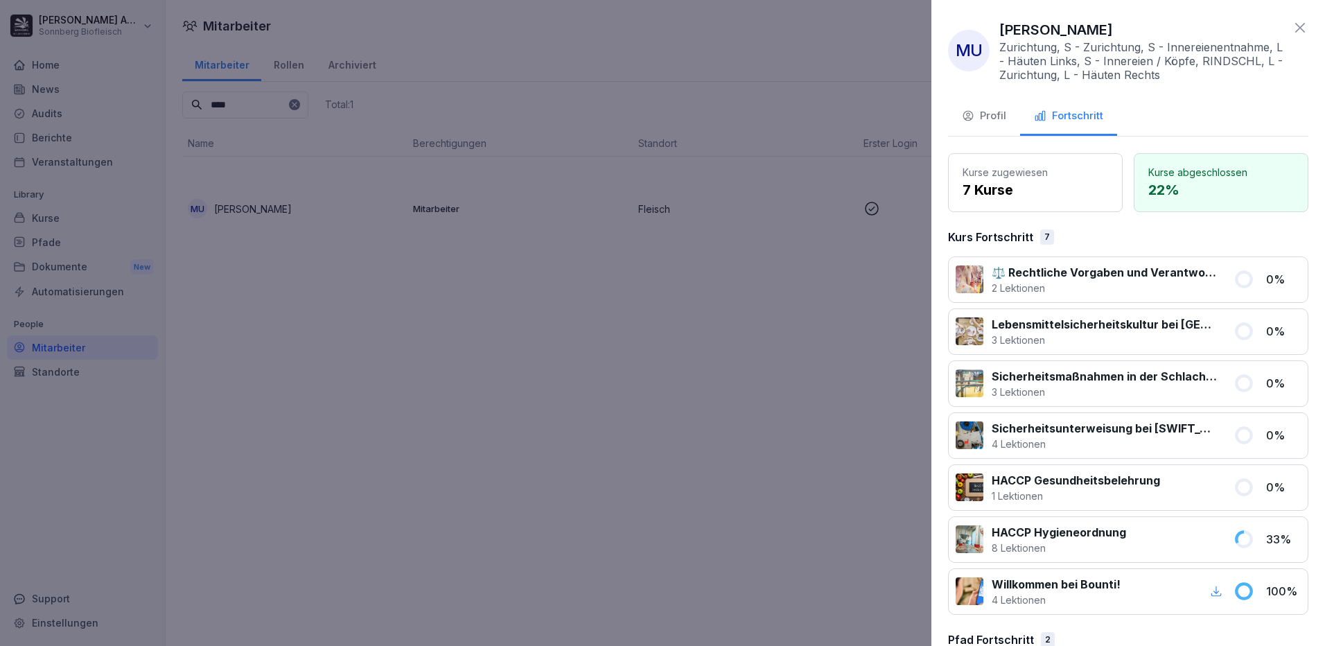
click at [722, 466] on div at bounding box center [662, 323] width 1325 height 646
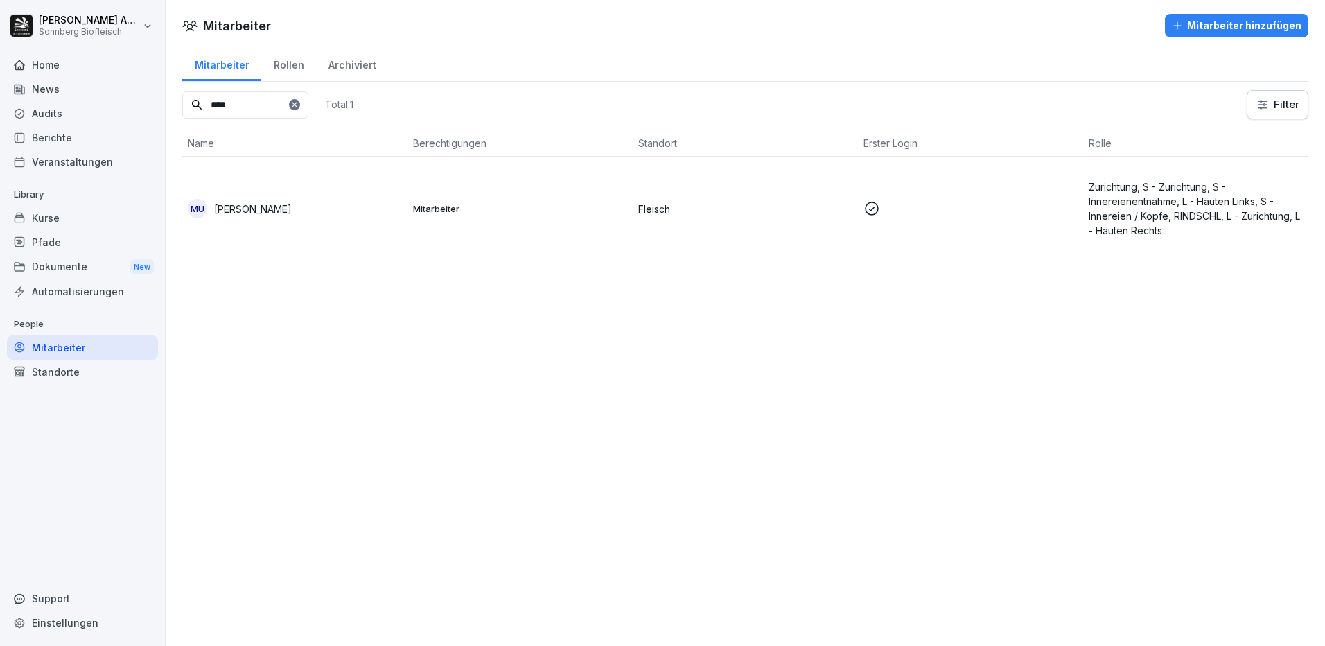
drag, startPoint x: 210, startPoint y: 94, endPoint x: 71, endPoint y: 70, distance: 141.3
click at [71, 70] on div "Nicole Anibas Sonnberg Biofleisch Home News Audits Berichte Veranstaltungen Lib…" at bounding box center [662, 323] width 1325 height 646
click at [244, 186] on td "JS Jiri Sobotka" at bounding box center [294, 209] width 225 height 104
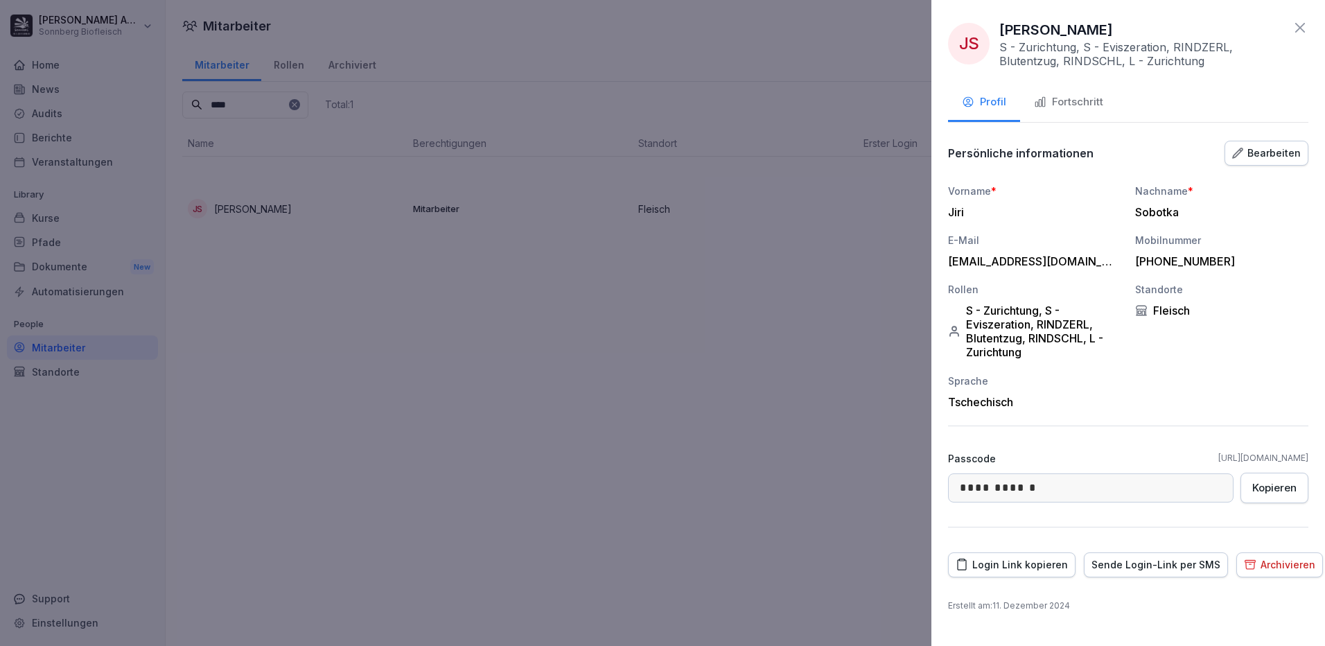
click at [1092, 100] on div "Fortschritt" at bounding box center [1068, 102] width 69 height 16
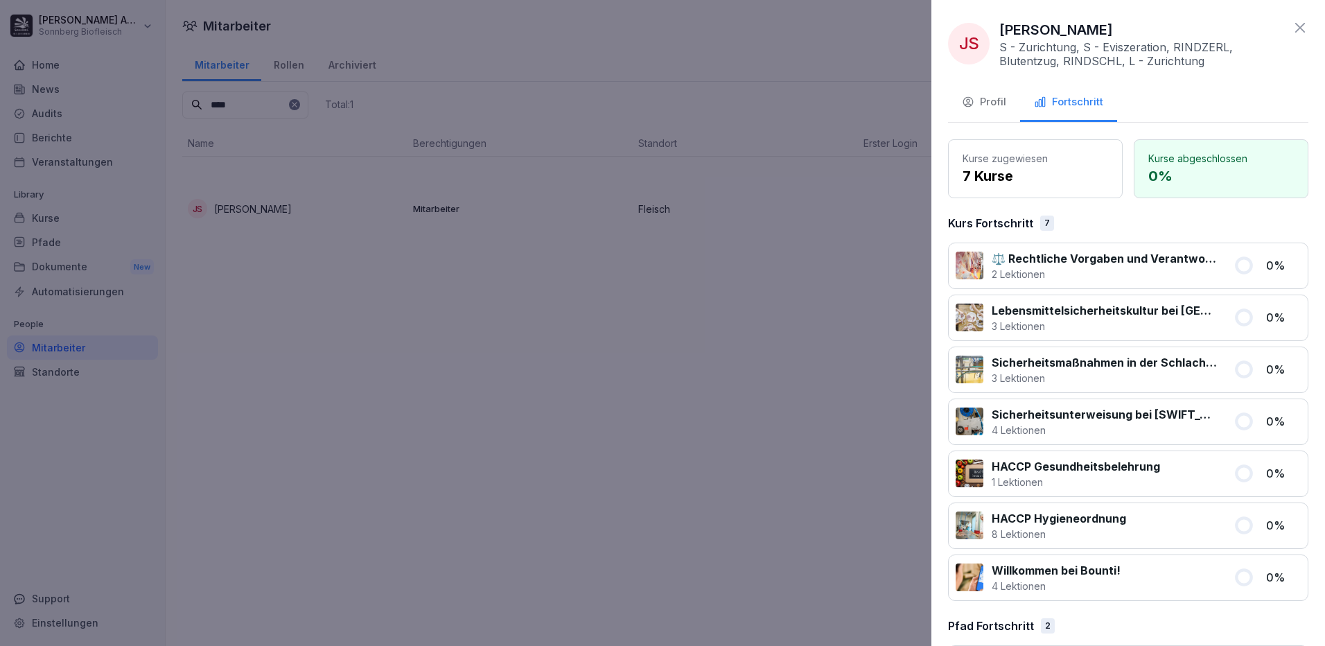
drag, startPoint x: 971, startPoint y: 103, endPoint x: 735, endPoint y: 103, distance: 236.2
click at [972, 103] on icon "button" at bounding box center [968, 102] width 12 height 12
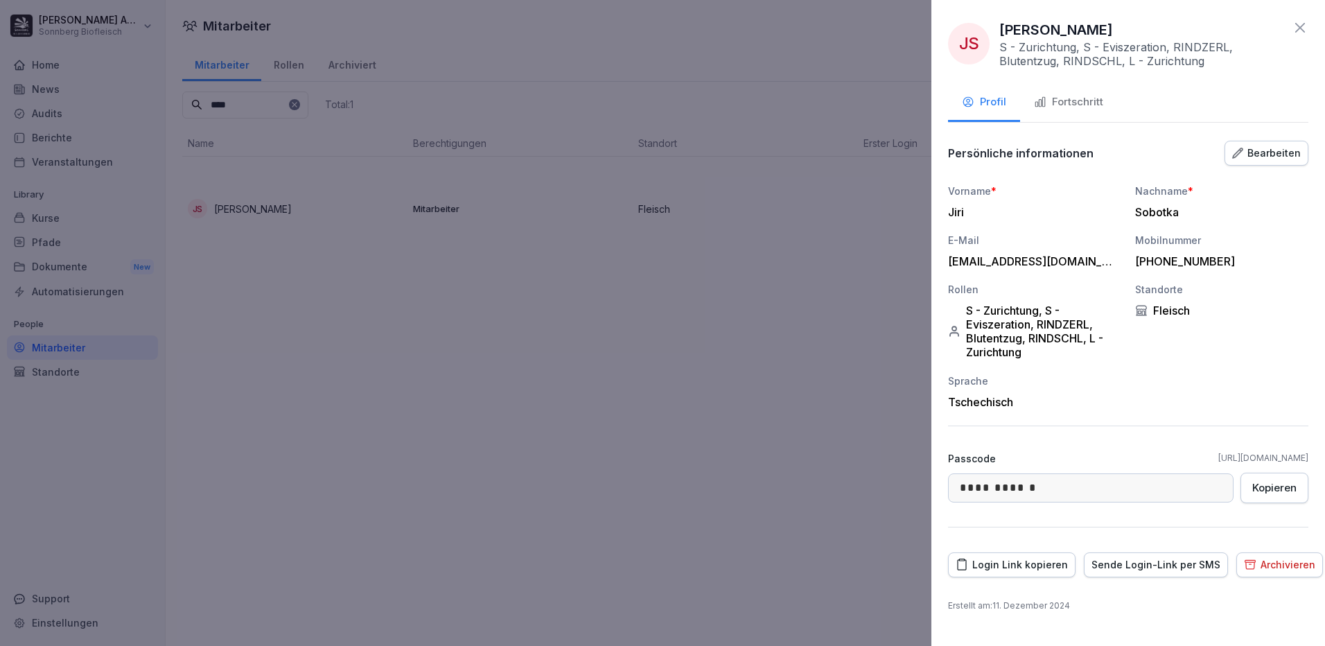
click at [1298, 26] on icon at bounding box center [1300, 28] width 10 height 10
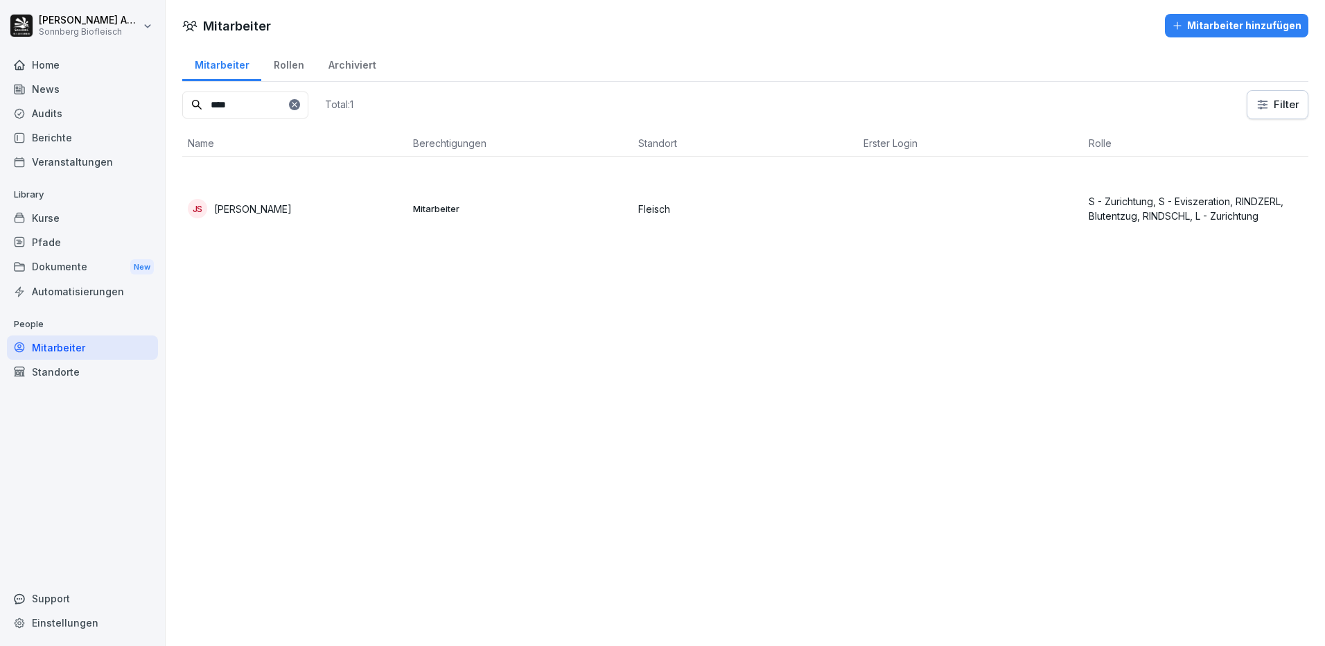
drag, startPoint x: 247, startPoint y: 100, endPoint x: 157, endPoint y: 92, distance: 89.8
click at [175, 99] on div "Mitarbeiter Rollen Archiviert **** Total: 1 Filter Name Berechtigungen Standort…" at bounding box center [745, 159] width 1159 height 226
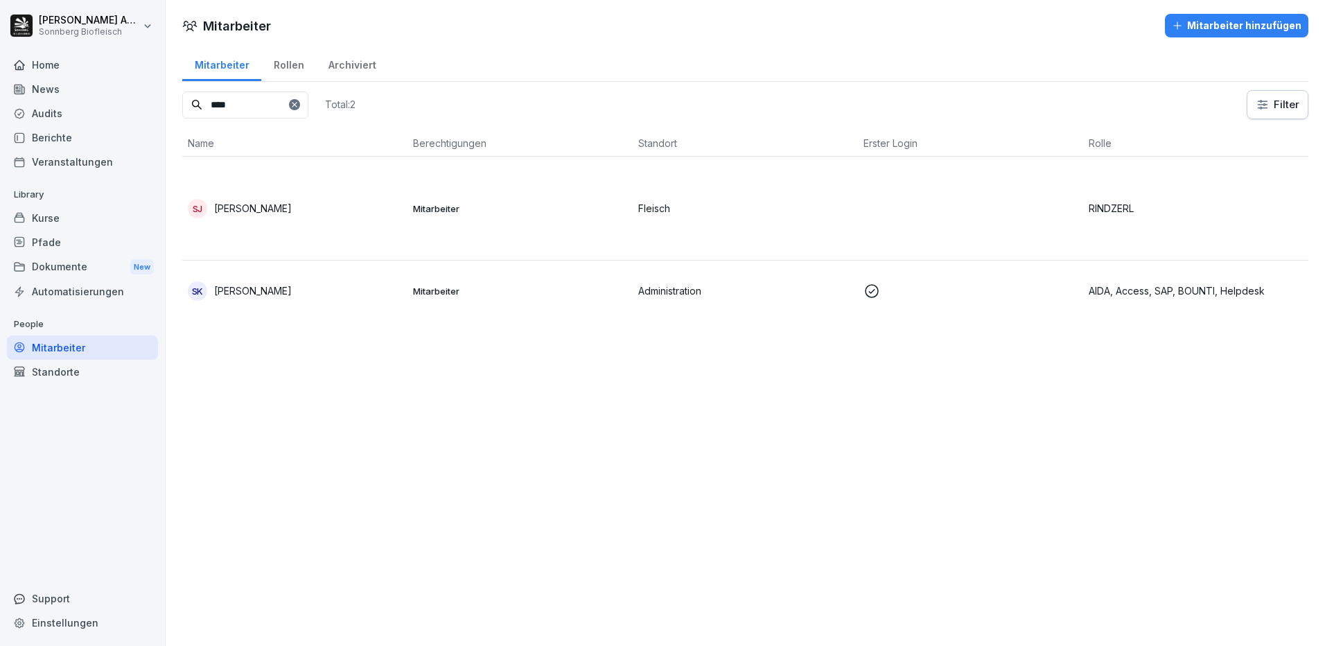
click at [319, 214] on div "SJ Sandor Jobbagy" at bounding box center [295, 208] width 214 height 19
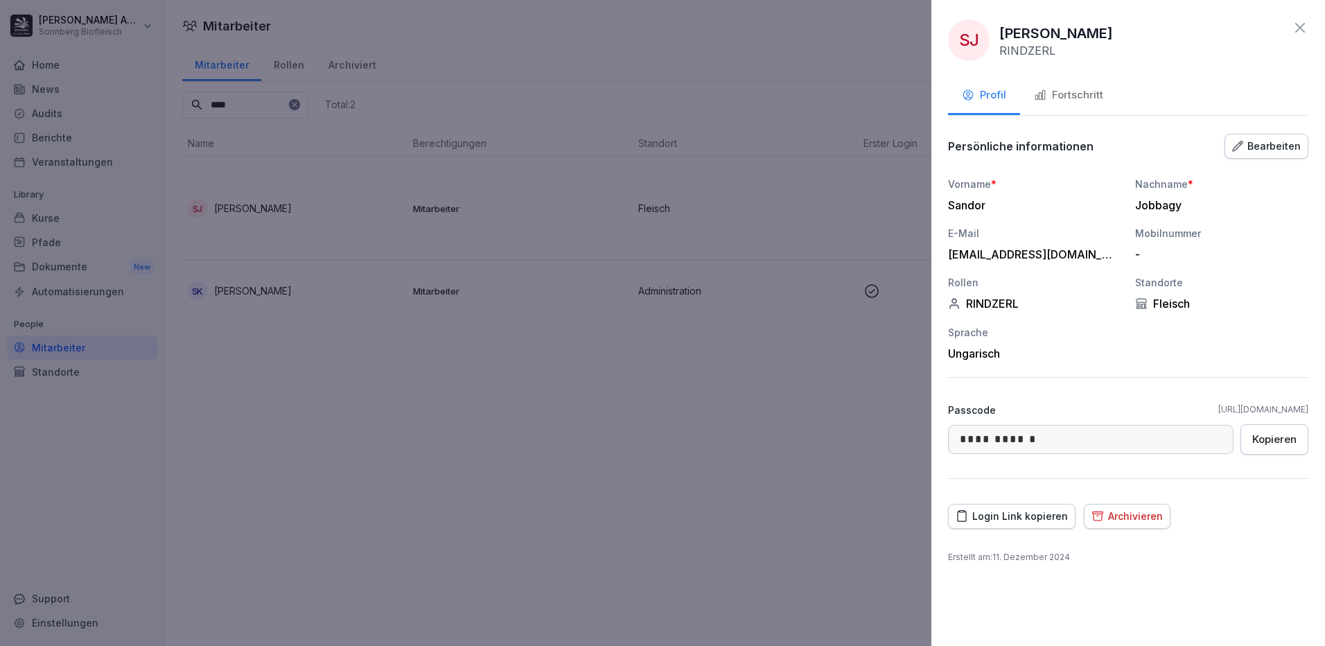
click at [1083, 96] on div "Fortschritt" at bounding box center [1068, 95] width 69 height 16
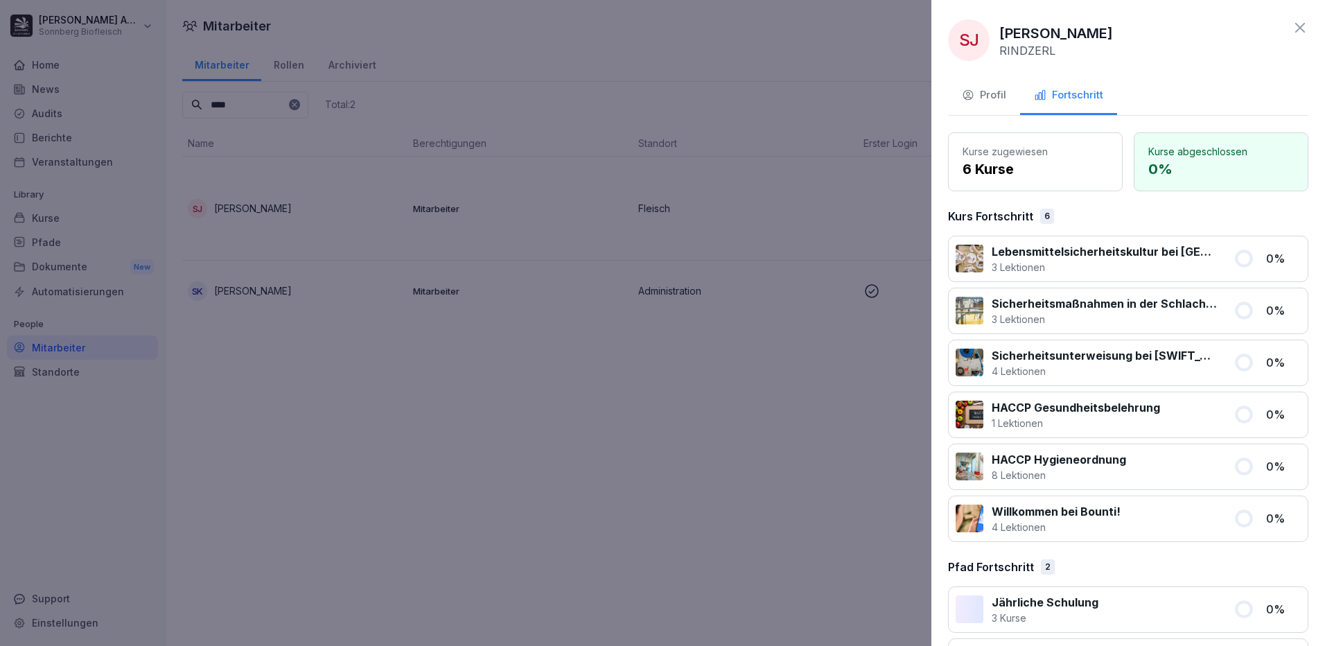
scroll to position [58, 0]
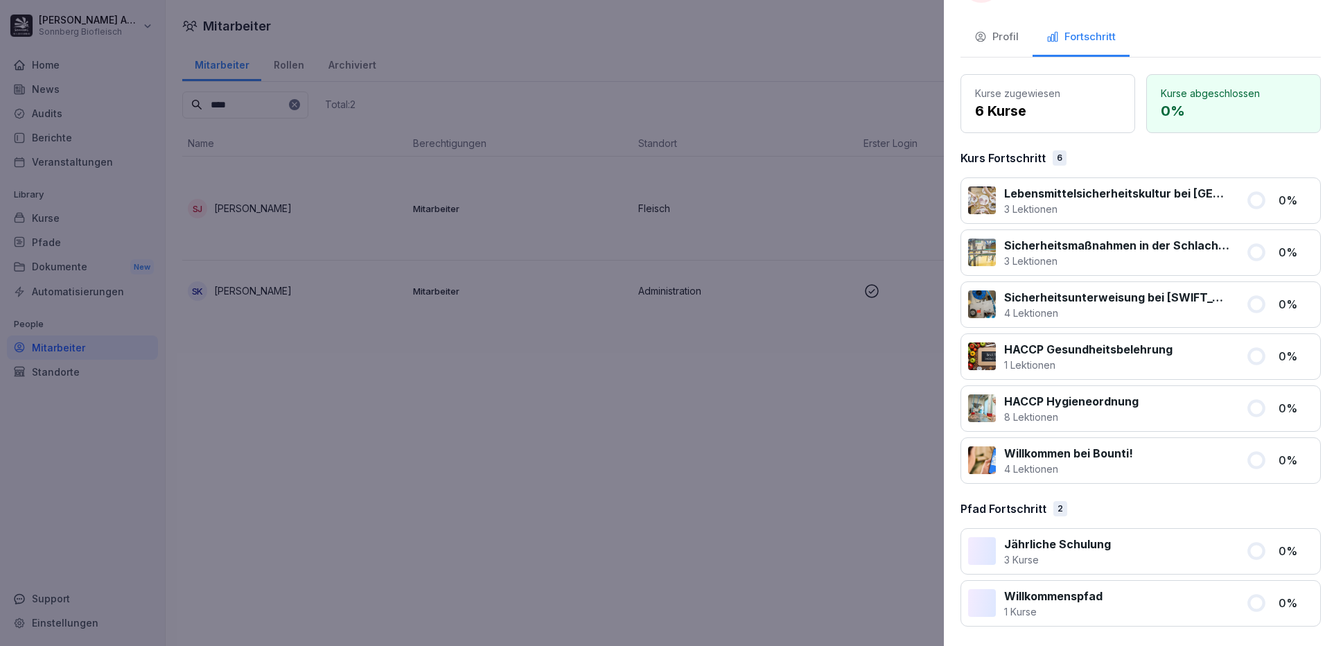
drag, startPoint x: 572, startPoint y: 544, endPoint x: 412, endPoint y: 366, distance: 239.3
click at [572, 542] on div at bounding box center [662, 323] width 1325 height 646
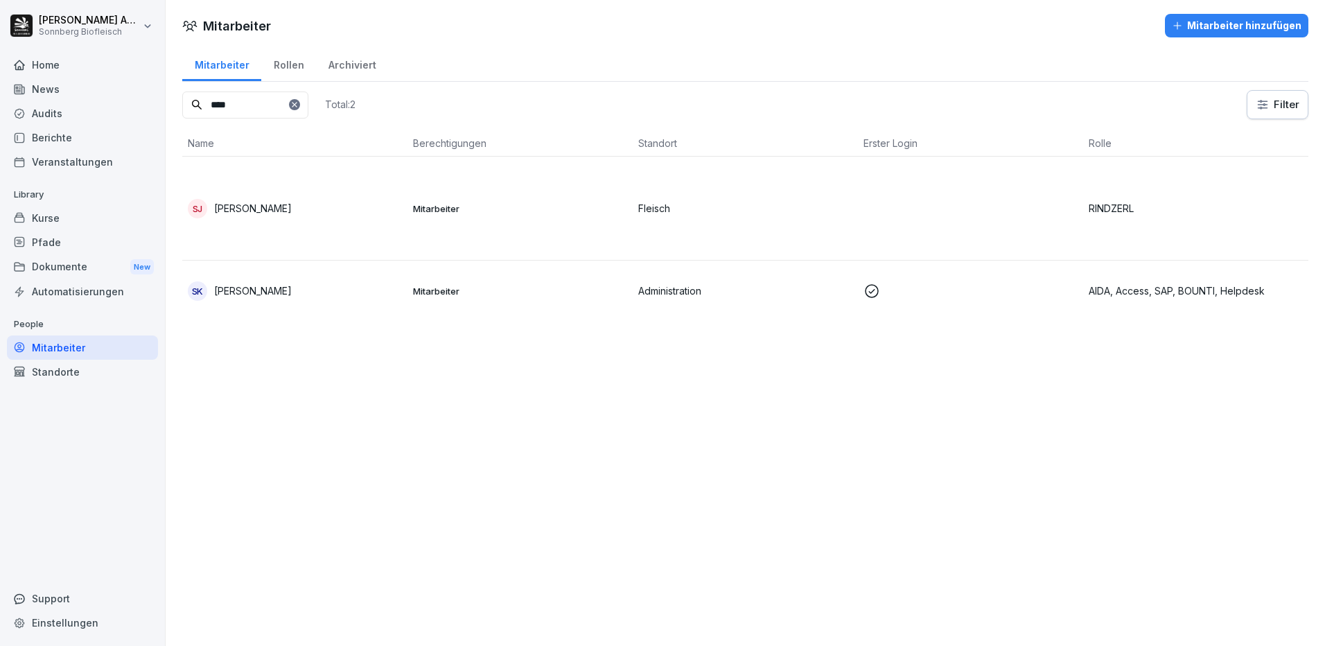
drag, startPoint x: 252, startPoint y: 104, endPoint x: 131, endPoint y: 91, distance: 121.9
click at [172, 93] on div "Mitarbeiter Rollen Archiviert **** Total: 2 Filter Name Berechtigungen Standort…" at bounding box center [745, 189] width 1159 height 286
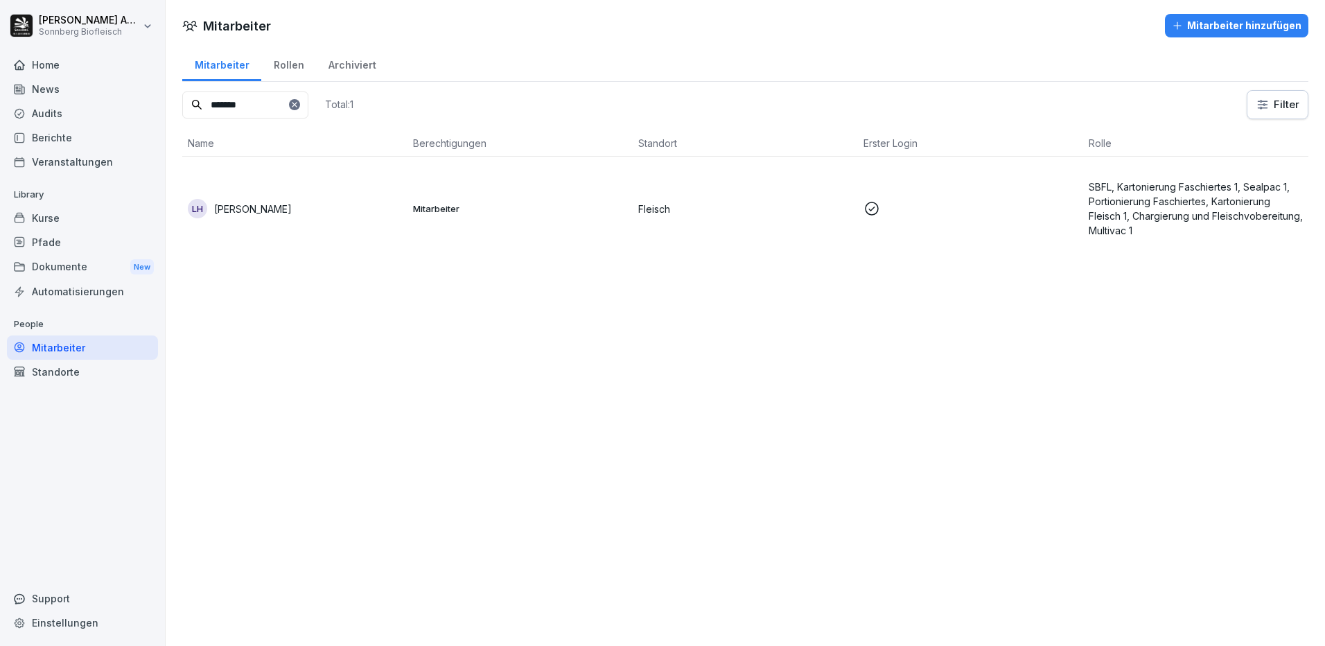
type input "*******"
click at [290, 202] on p "Laszlo Levente Huszak" at bounding box center [253, 209] width 78 height 15
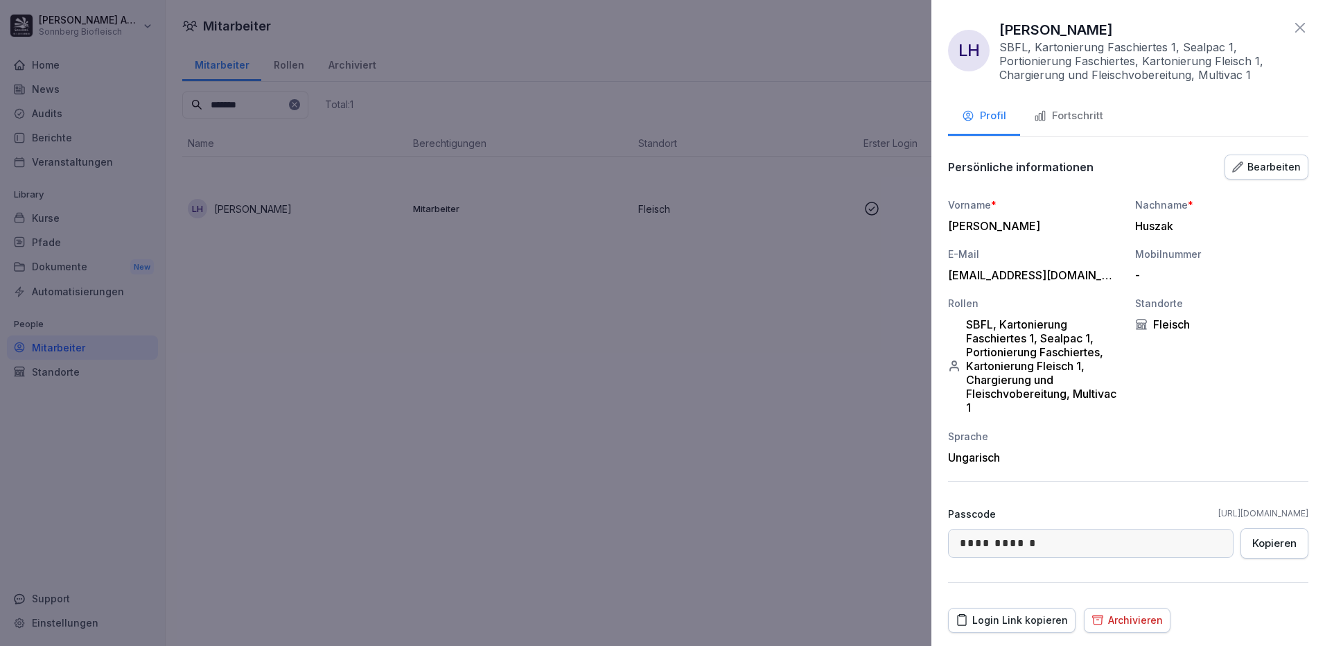
click at [1097, 117] on div "Fortschritt" at bounding box center [1068, 116] width 69 height 16
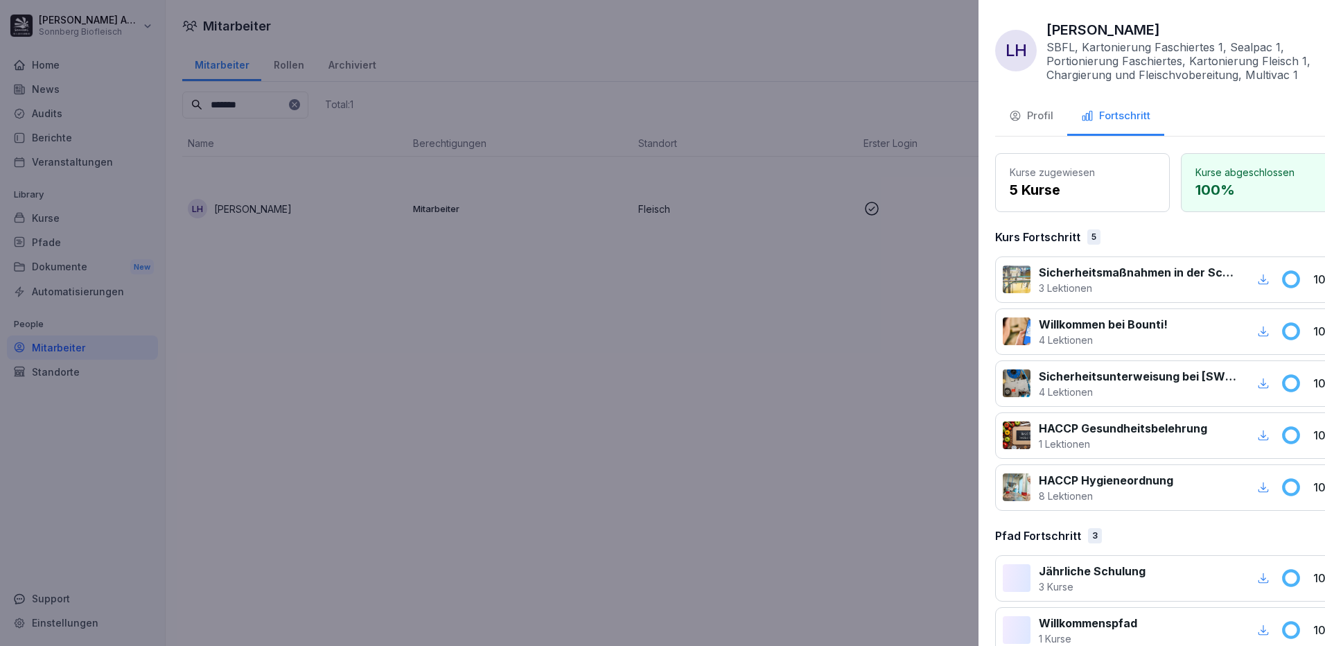
click at [590, 173] on div at bounding box center [662, 323] width 1325 height 646
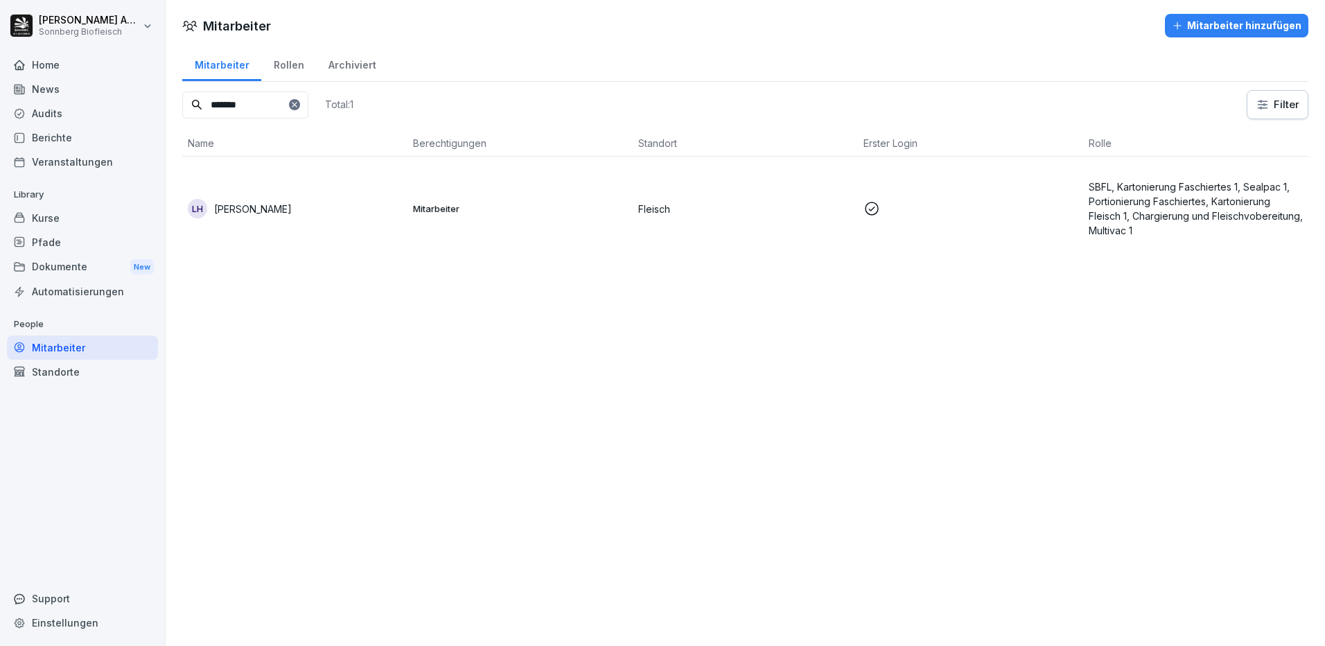
drag, startPoint x: 259, startPoint y: 105, endPoint x: 167, endPoint y: 106, distance: 92.1
click at [167, 106] on div "Mitarbeiter Rollen Archiviert ******* Total: 1 Filter Name Berechtigungen Stand…" at bounding box center [745, 159] width 1159 height 226
